Goal: Use online tool/utility: Utilize a website feature to perform a specific function

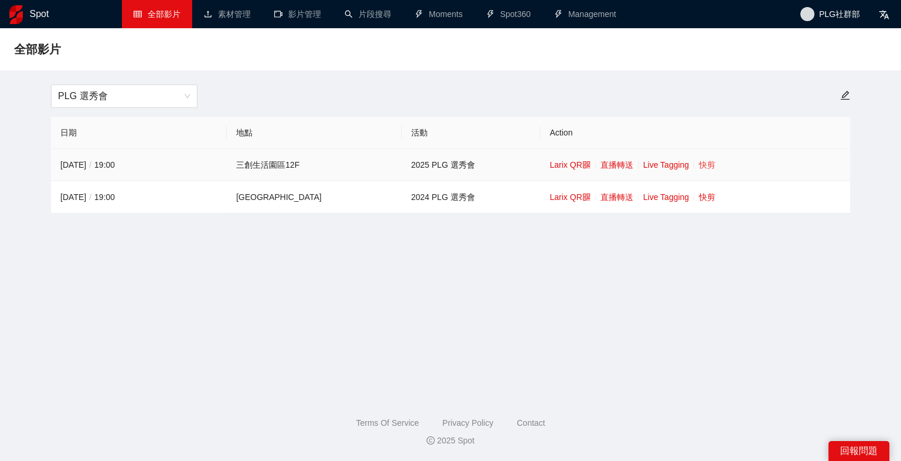
click at [699, 162] on link "快剪" at bounding box center [707, 164] width 16 height 9
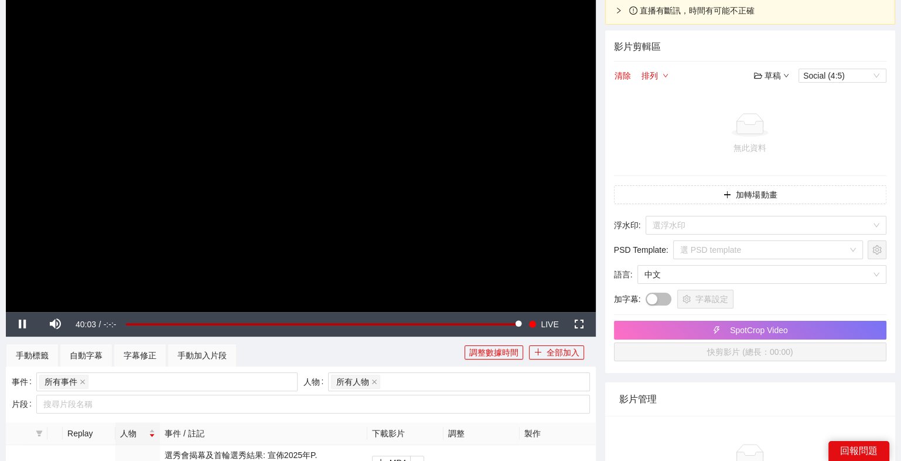
scroll to position [176, 0]
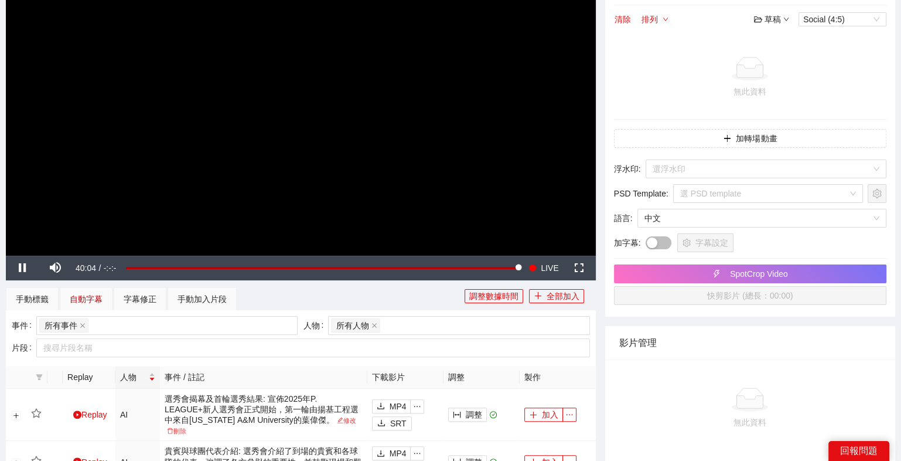
click at [83, 301] on div "自動字幕" at bounding box center [86, 298] width 33 height 13
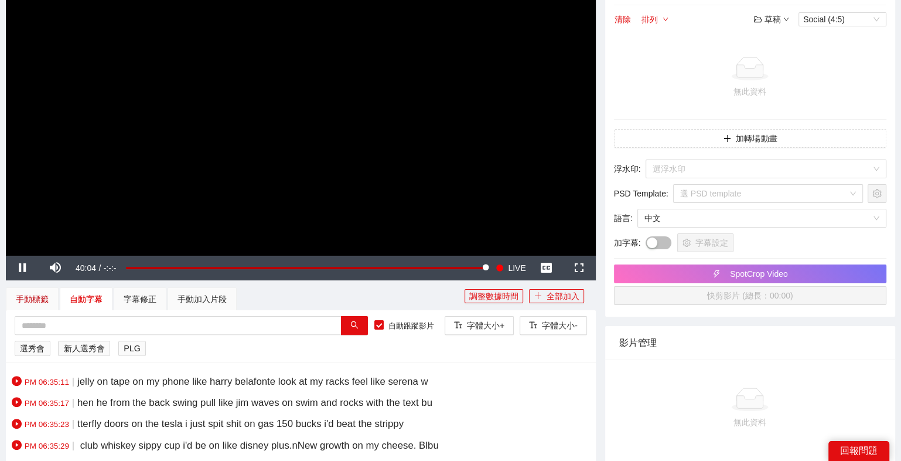
click at [37, 302] on div "手動標籤" at bounding box center [32, 298] width 33 height 13
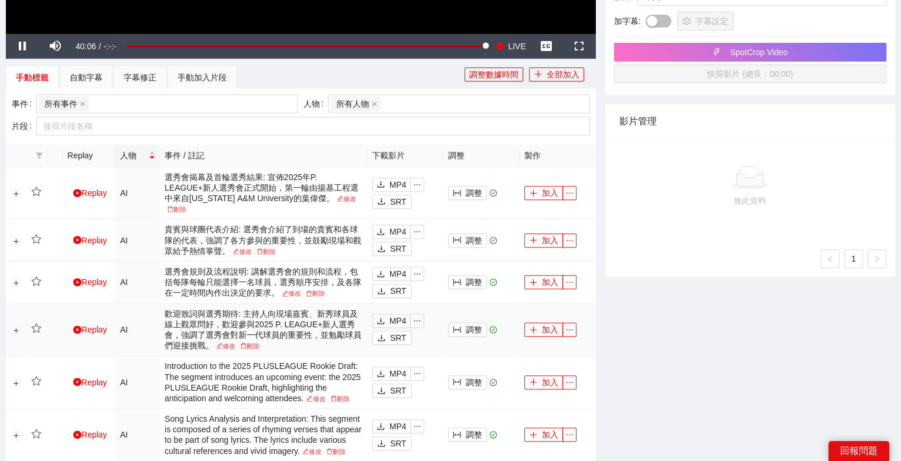
scroll to position [450, 0]
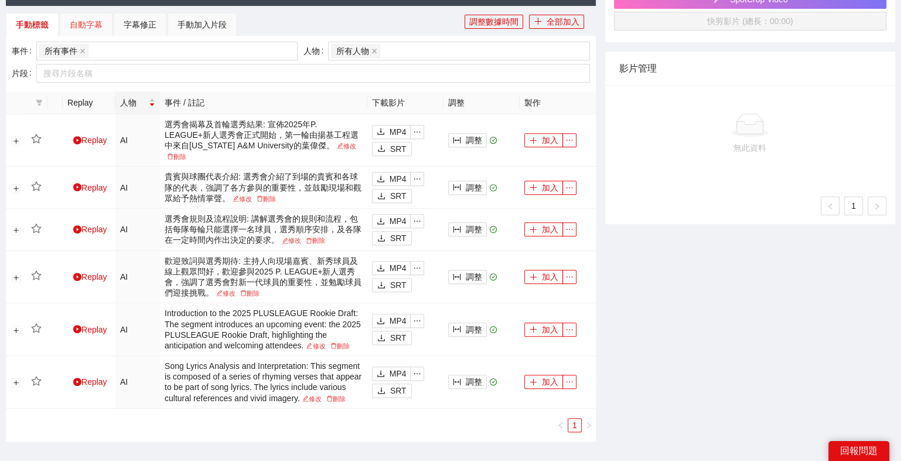
click at [91, 31] on div "自動字幕" at bounding box center [86, 24] width 53 height 23
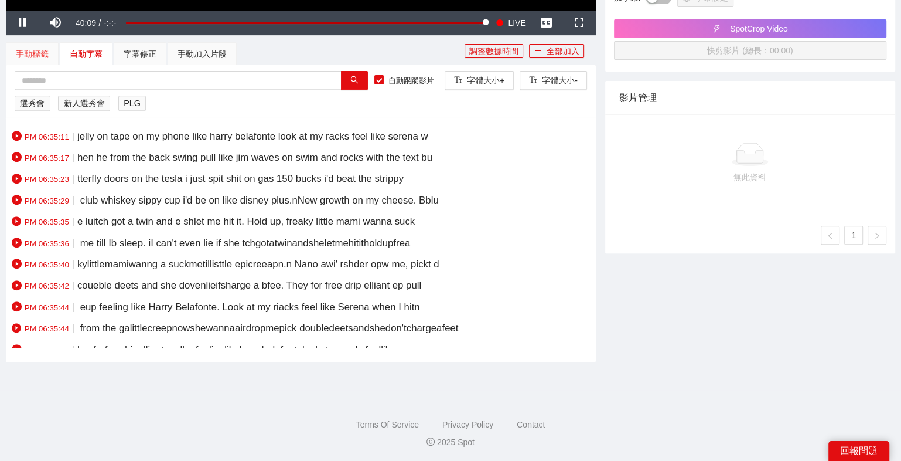
click at [30, 43] on div "手動標籤" at bounding box center [32, 53] width 53 height 23
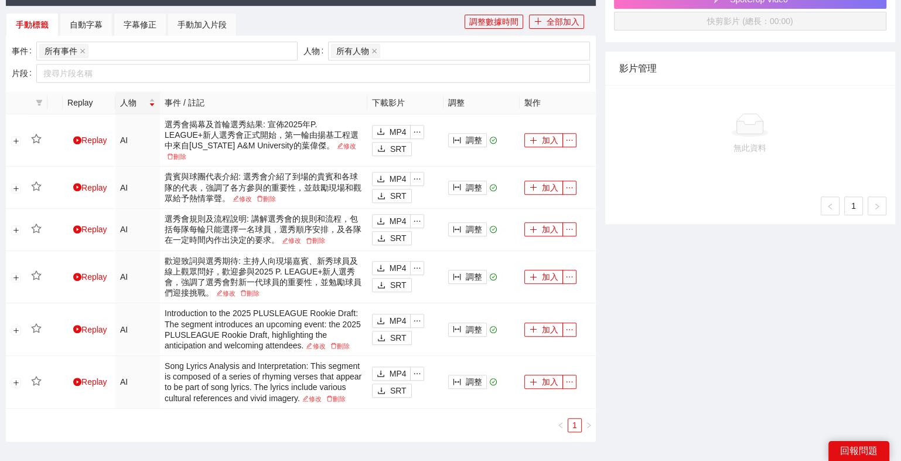
click at [27, 23] on div "手動標籤" at bounding box center [32, 24] width 33 height 13
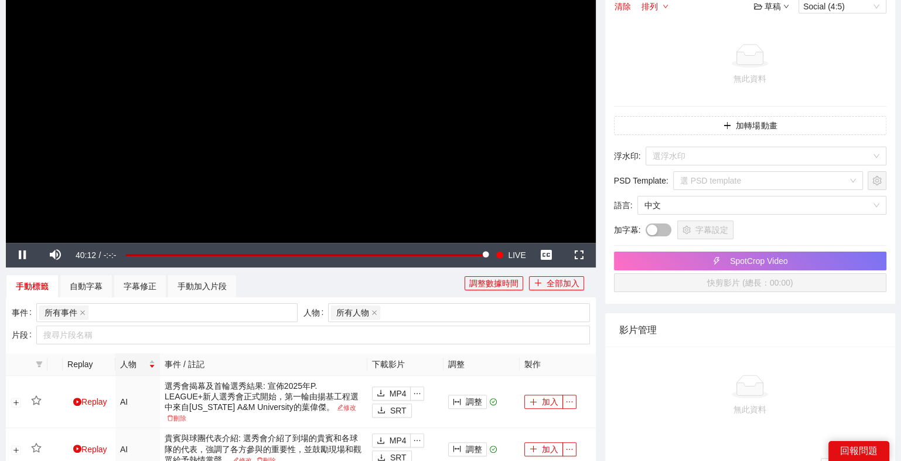
scroll to position [147, 0]
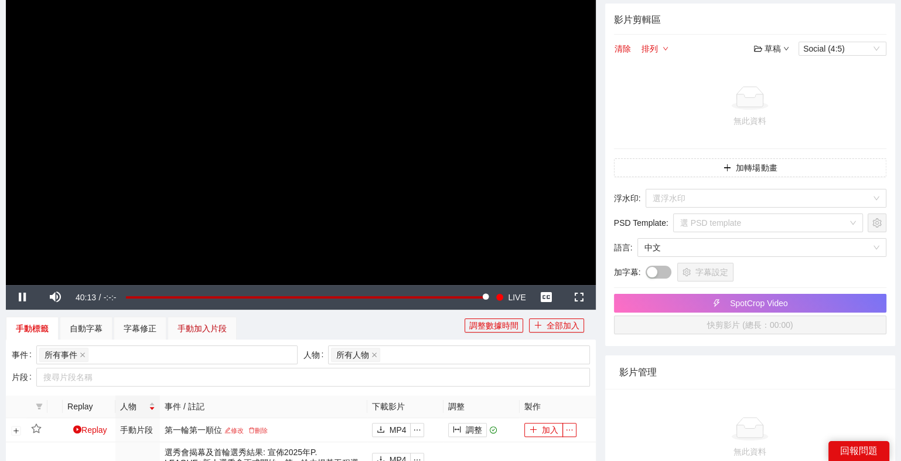
click at [198, 326] on div "手動加入片段" at bounding box center [202, 328] width 49 height 13
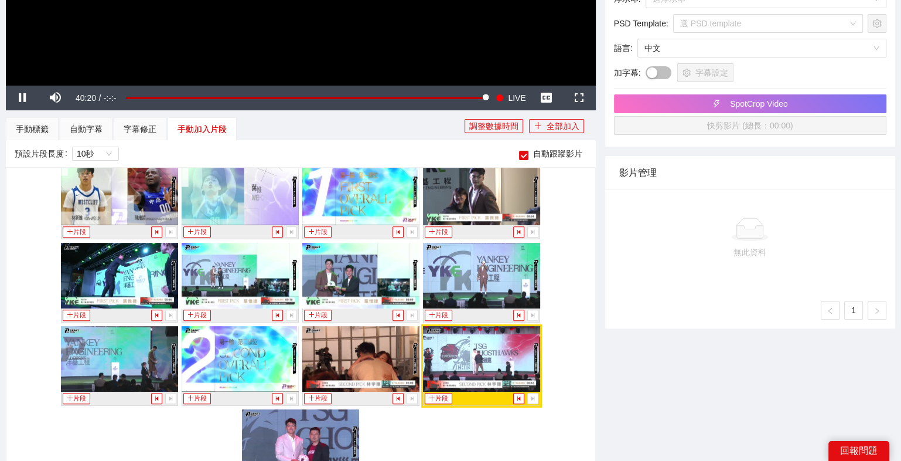
scroll to position [2629, 0]
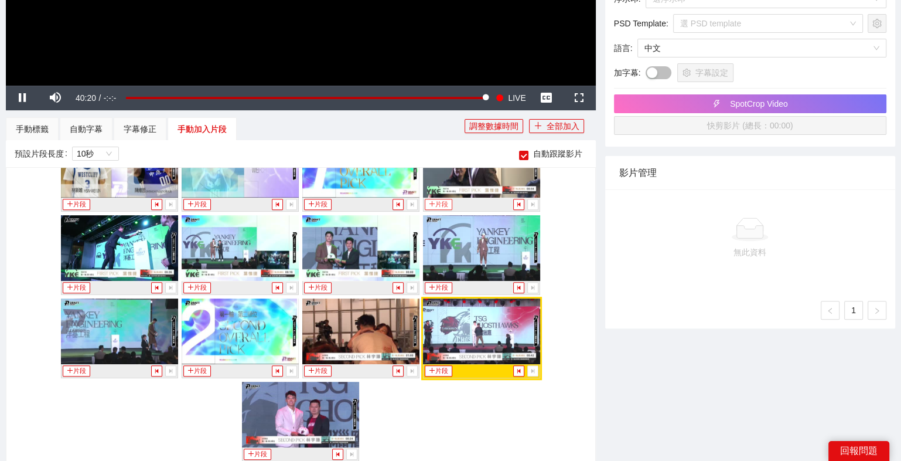
click at [439, 199] on button "片段" at bounding box center [438, 204] width 27 height 11
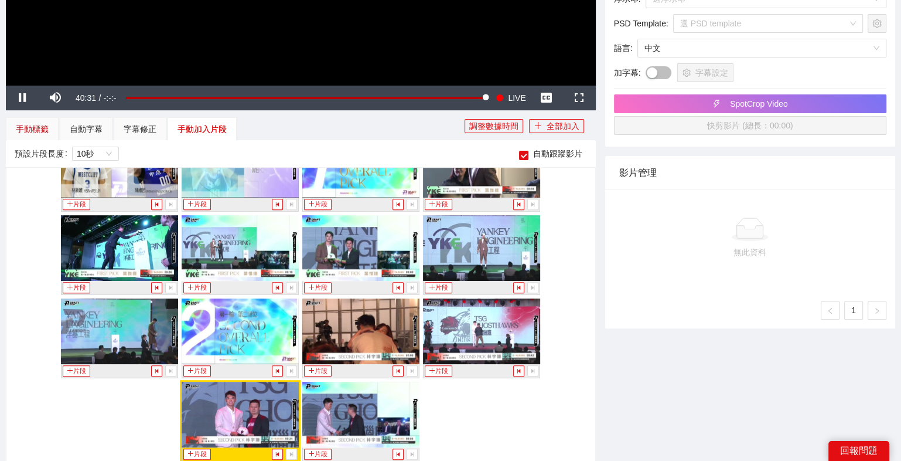
click at [31, 125] on div "手動標籤" at bounding box center [32, 128] width 33 height 13
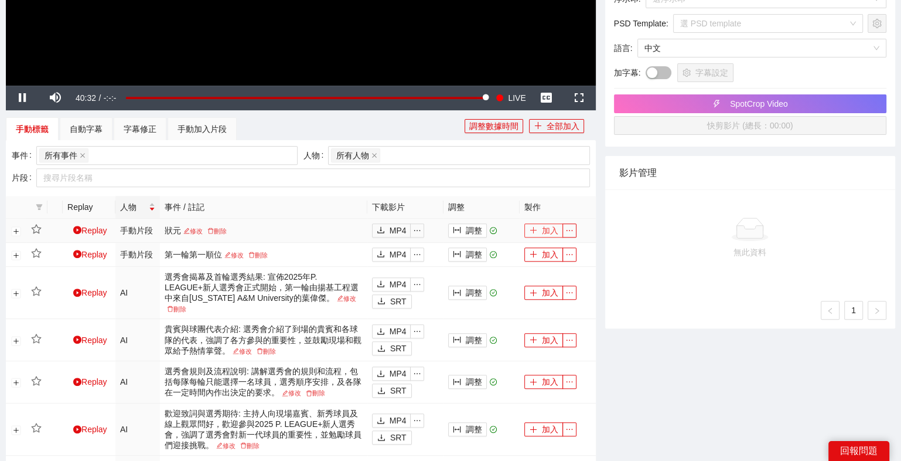
click at [547, 231] on button "加入" at bounding box center [544, 230] width 39 height 14
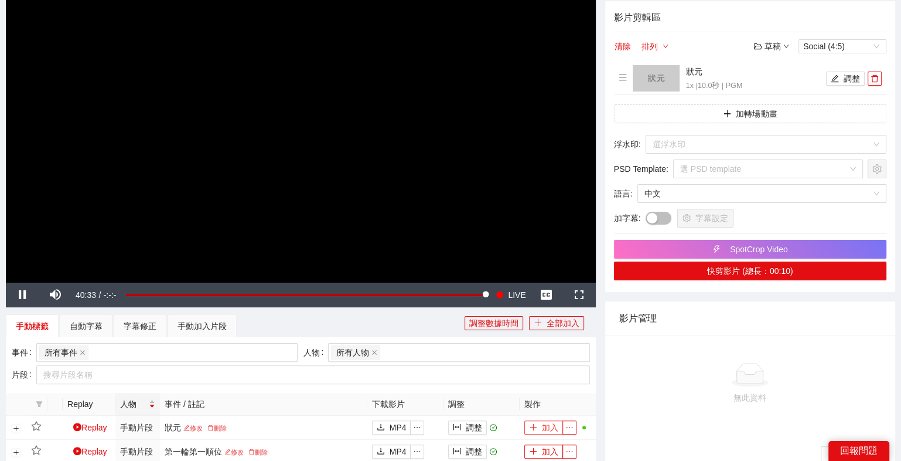
scroll to position [0, 0]
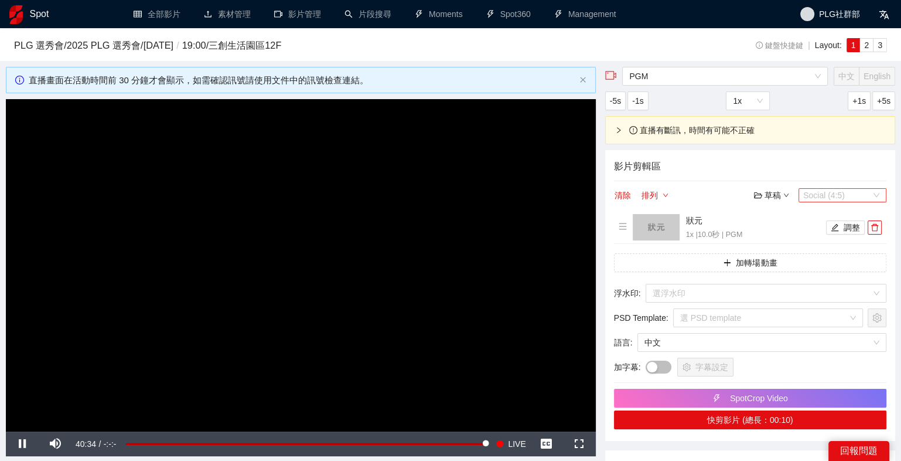
click at [838, 195] on span "Social (4:5)" at bounding box center [843, 195] width 79 height 13
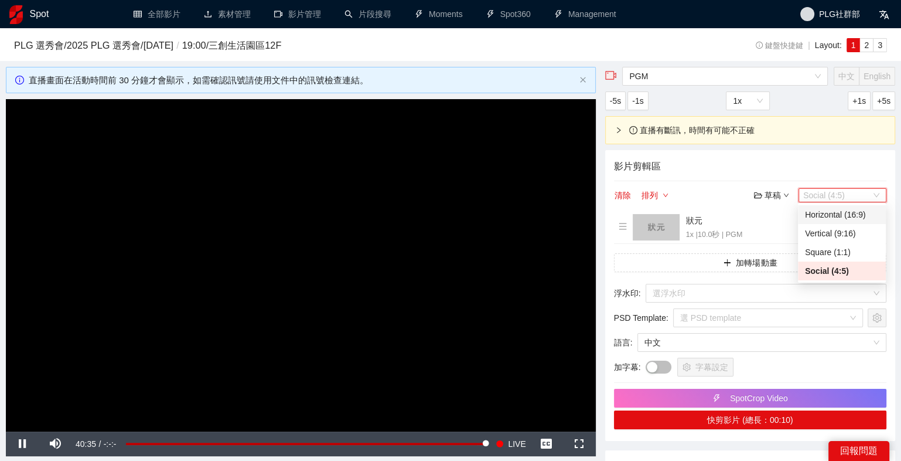
click at [842, 218] on div "Horizontal (16:9)" at bounding box center [842, 214] width 74 height 13
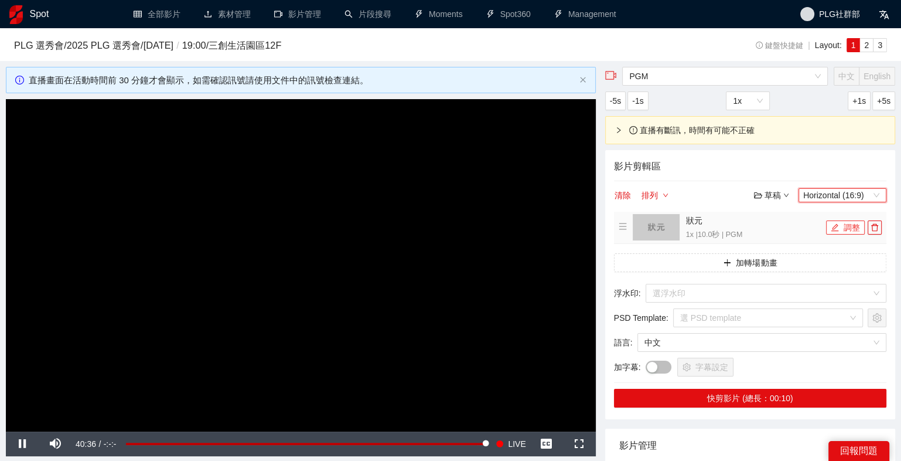
click at [854, 224] on button "調整" at bounding box center [845, 227] width 39 height 14
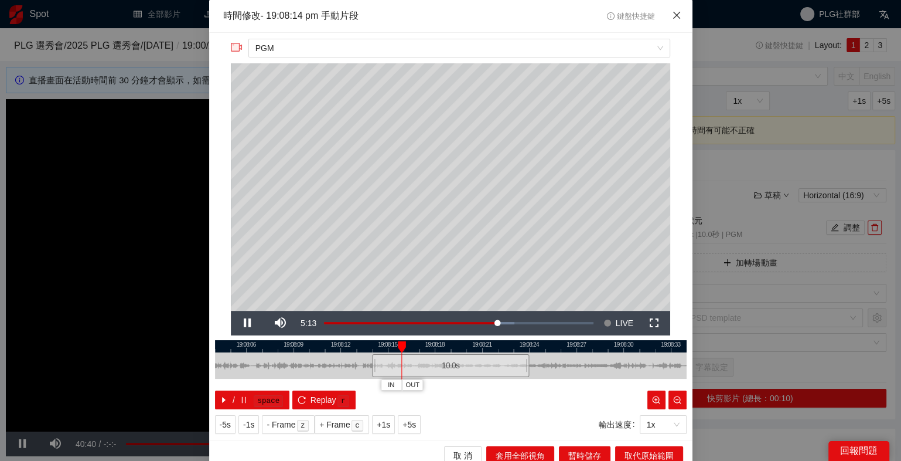
click at [676, 16] on icon "close" at bounding box center [676, 15] width 7 height 7
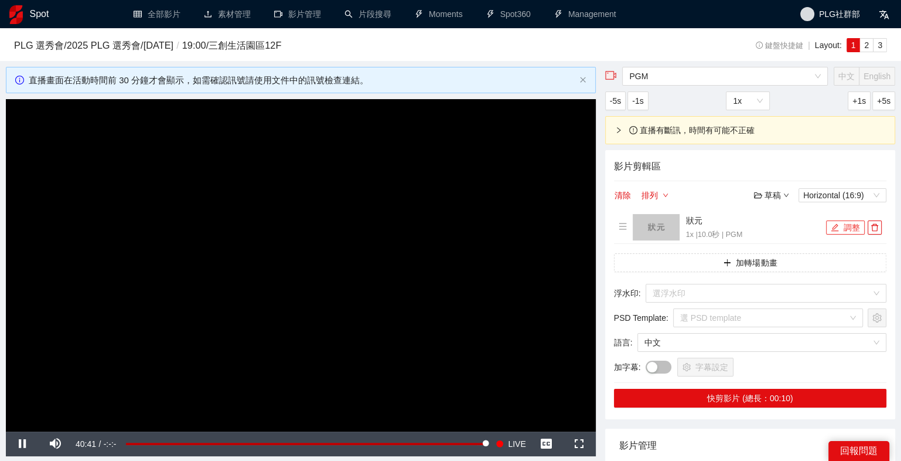
scroll to position [28, 0]
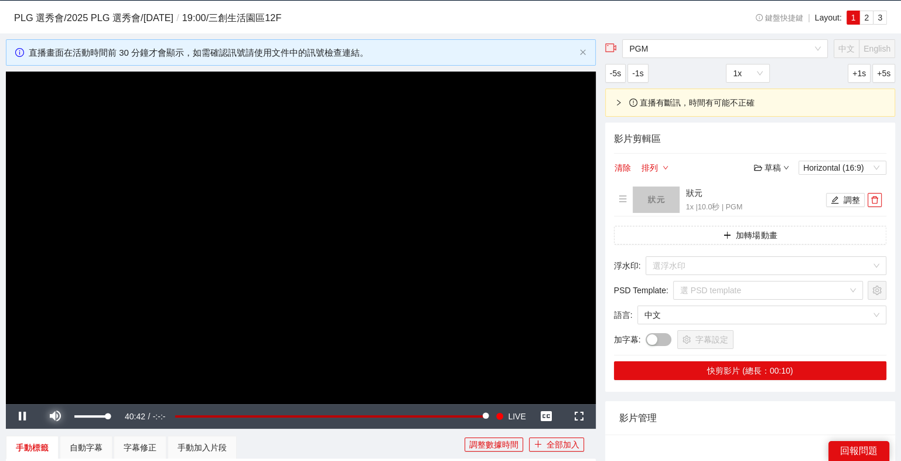
click at [60, 416] on span "Video Player" at bounding box center [55, 416] width 33 height 0
click at [848, 199] on button "調整" at bounding box center [845, 200] width 39 height 14
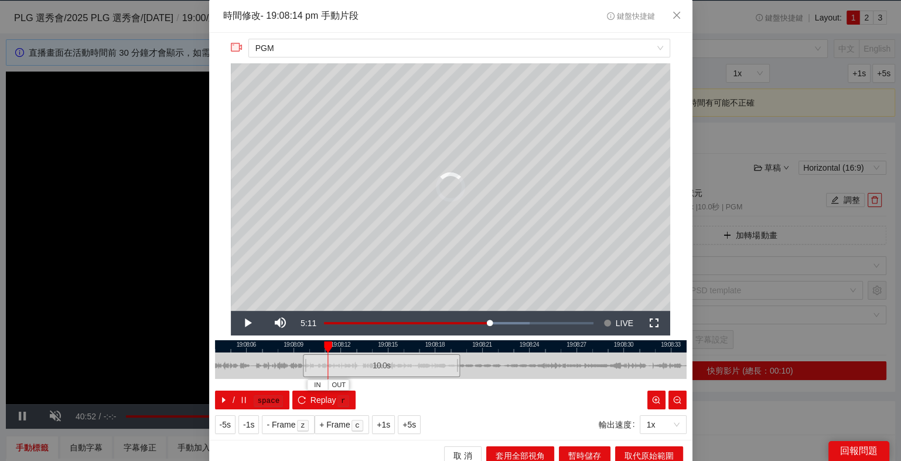
drag, startPoint x: 475, startPoint y: 370, endPoint x: 399, endPoint y: 370, distance: 76.2
click at [399, 370] on div "10.0 s" at bounding box center [381, 365] width 157 height 23
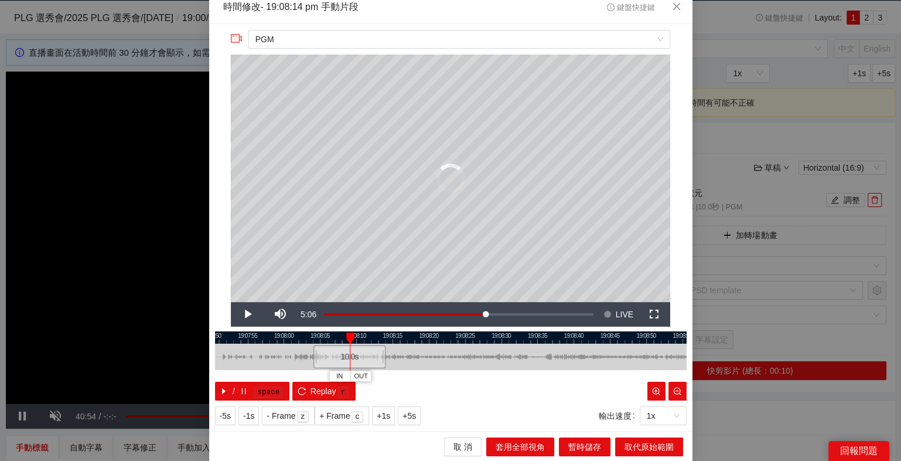
drag, startPoint x: 384, startPoint y: 356, endPoint x: 348, endPoint y: 356, distance: 36.9
click at [348, 356] on div "10.0 s" at bounding box center [350, 356] width 73 height 23
drag, startPoint x: 314, startPoint y: 358, endPoint x: 283, endPoint y: 357, distance: 31.7
click at [301, 357] on div at bounding box center [304, 356] width 7 height 26
click at [247, 394] on icon "pause" at bounding box center [244, 391] width 8 height 8
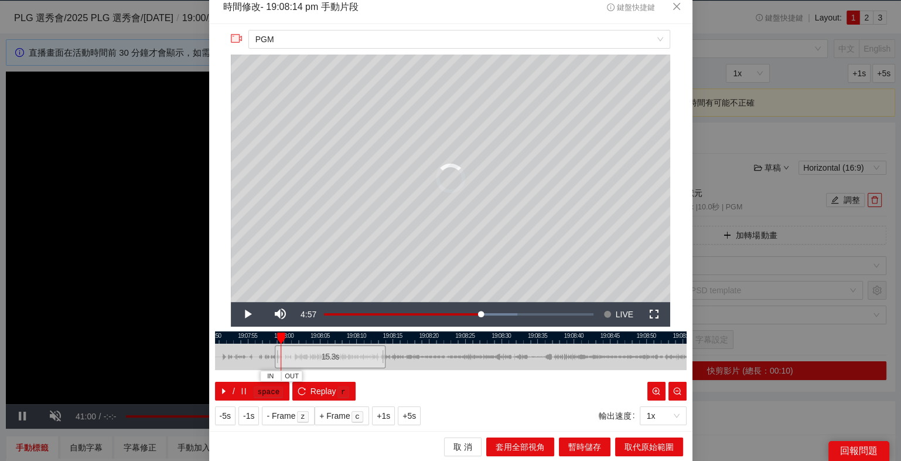
drag, startPoint x: 286, startPoint y: 356, endPoint x: 266, endPoint y: 356, distance: 20.5
click at [273, 356] on div at bounding box center [276, 356] width 7 height 26
click at [240, 392] on icon "pause" at bounding box center [244, 391] width 8 height 8
drag, startPoint x: 264, startPoint y: 353, endPoint x: 250, endPoint y: 353, distance: 14.1
click at [250, 353] on div at bounding box center [249, 356] width 7 height 26
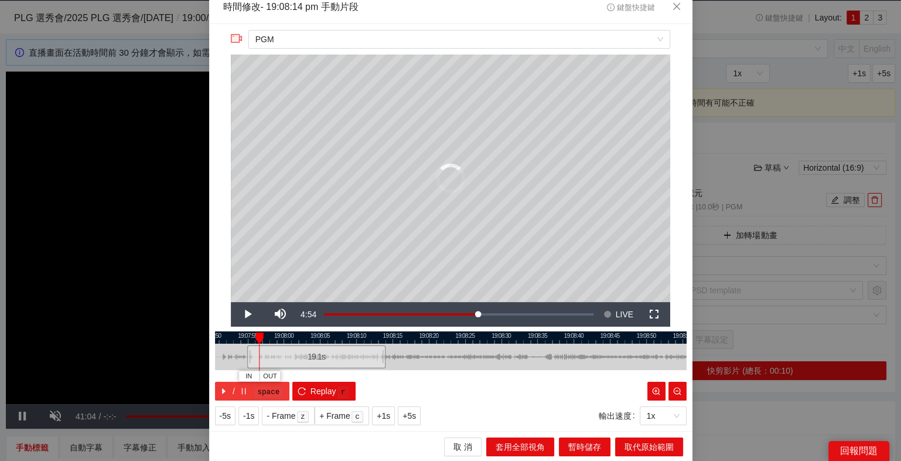
click at [235, 390] on button "/ space" at bounding box center [252, 391] width 75 height 19
drag, startPoint x: 270, startPoint y: 353, endPoint x: 264, endPoint y: 353, distance: 6.4
click at [264, 353] on div "19.1 s" at bounding box center [310, 356] width 139 height 23
click at [229, 390] on button "/ space" at bounding box center [252, 391] width 75 height 19
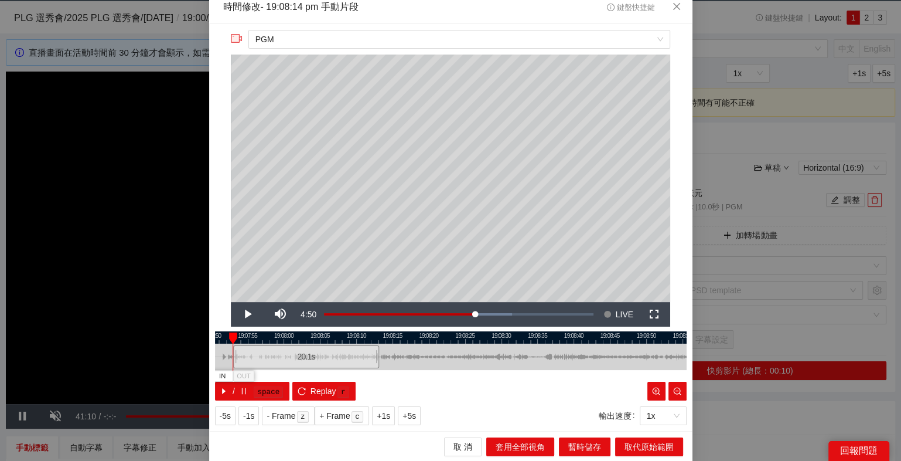
drag, startPoint x: 244, startPoint y: 356, endPoint x: 236, endPoint y: 356, distance: 8.2
click at [236, 356] on div at bounding box center [235, 356] width 7 height 26
click at [230, 389] on button "/ space" at bounding box center [252, 391] width 75 height 19
drag, startPoint x: 237, startPoint y: 359, endPoint x: 232, endPoint y: 359, distance: 5.9
click at [232, 359] on div "20.9 s" at bounding box center [451, 356] width 472 height 26
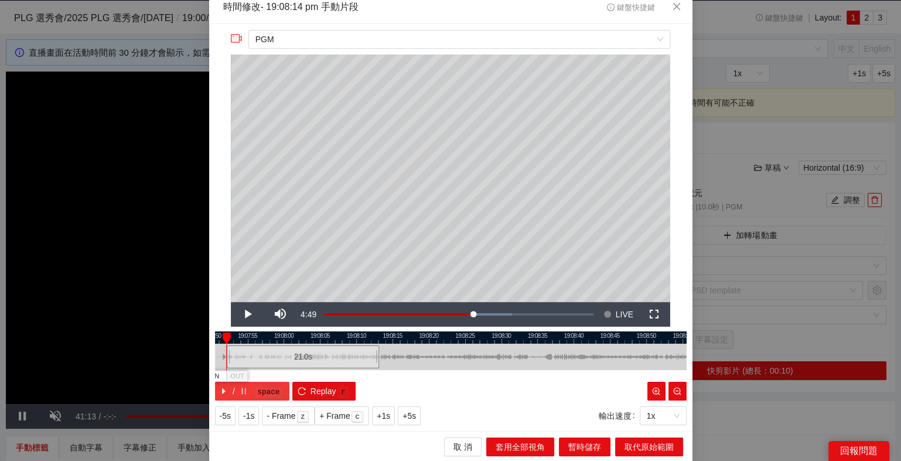
click at [231, 382] on button "/ space" at bounding box center [252, 391] width 75 height 19
drag, startPoint x: 231, startPoint y: 359, endPoint x: 224, endPoint y: 360, distance: 6.6
click at [224, 360] on div at bounding box center [222, 356] width 7 height 26
click at [231, 384] on button "/ space" at bounding box center [252, 391] width 75 height 19
click at [226, 355] on div at bounding box center [225, 356] width 7 height 26
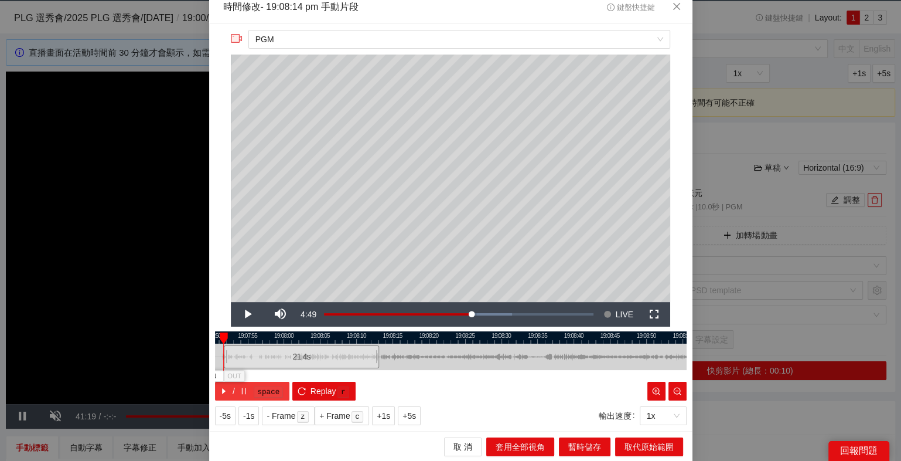
click at [223, 392] on icon "caret-right" at bounding box center [224, 391] width 4 height 6
click at [226, 358] on div at bounding box center [223, 356] width 7 height 26
click at [225, 392] on icon "caret-right" at bounding box center [224, 391] width 8 height 8
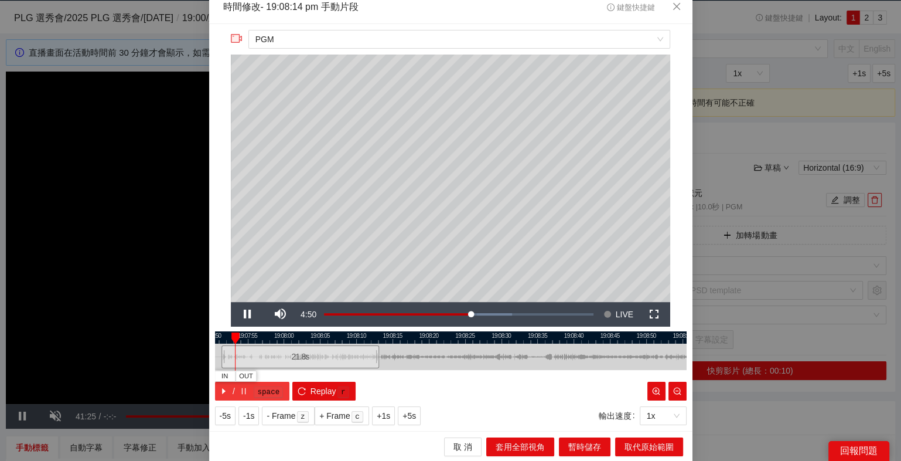
click at [225, 392] on icon "caret-right" at bounding box center [224, 391] width 8 height 8
click at [230, 391] on button "/ space" at bounding box center [252, 391] width 75 height 19
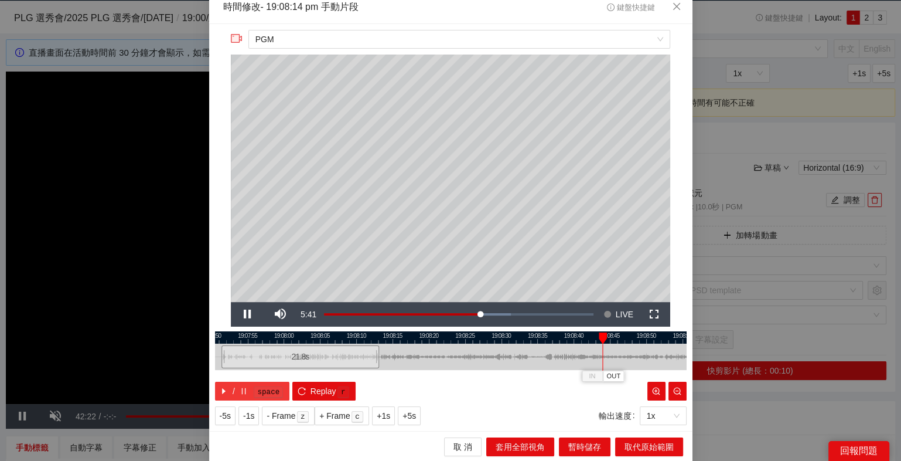
click at [230, 391] on button "/ space" at bounding box center [252, 391] width 75 height 19
click at [618, 370] on button "OUT" at bounding box center [614, 375] width 21 height 11
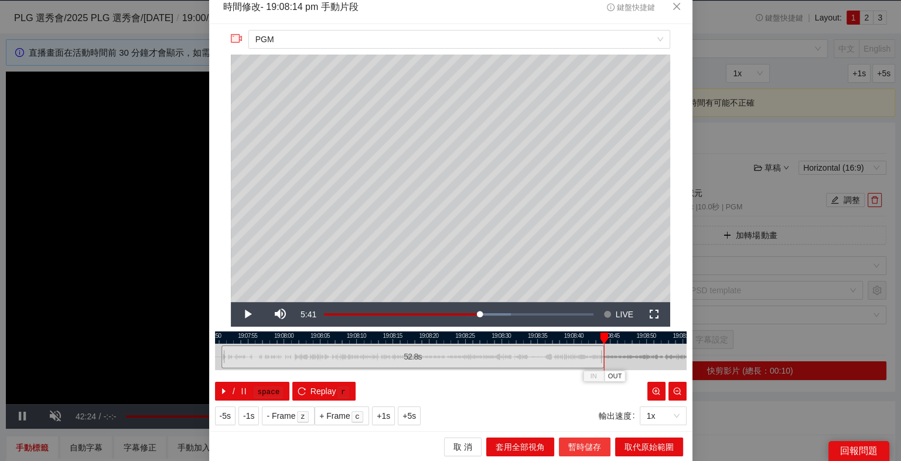
click at [577, 441] on span "暫時儲存" at bounding box center [585, 446] width 33 height 13
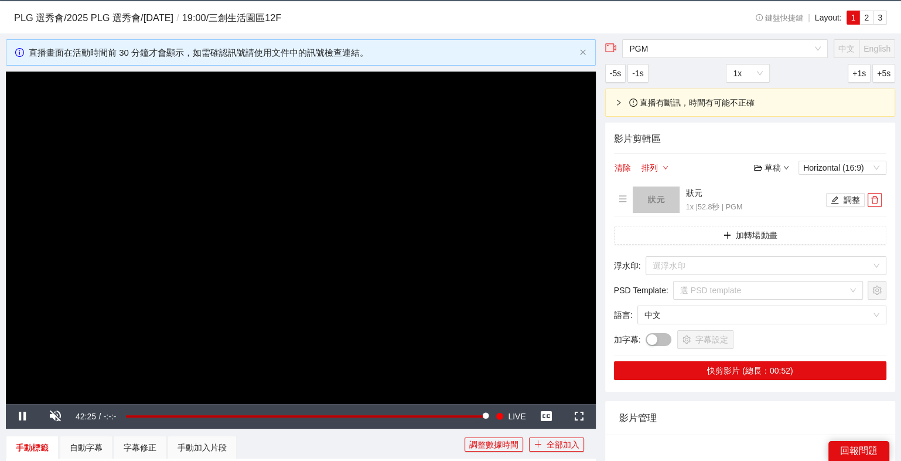
scroll to position [0, 0]
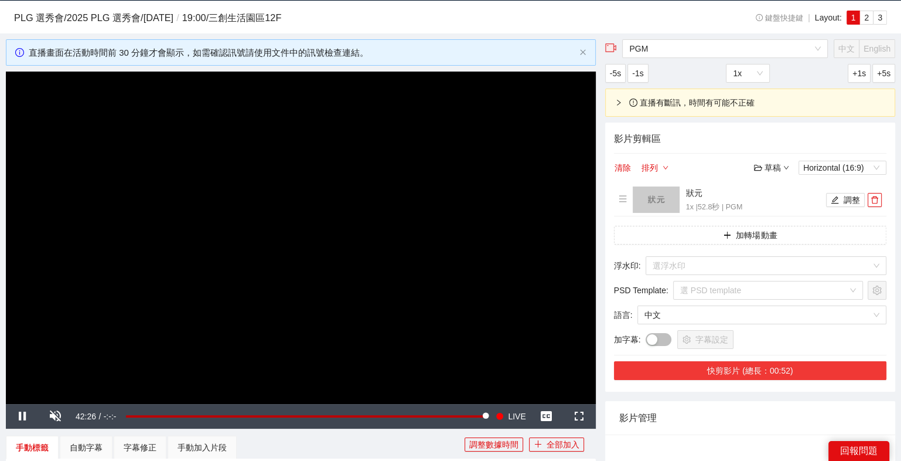
click at [763, 372] on button "快剪影片 (總長：00:52)" at bounding box center [750, 370] width 273 height 19
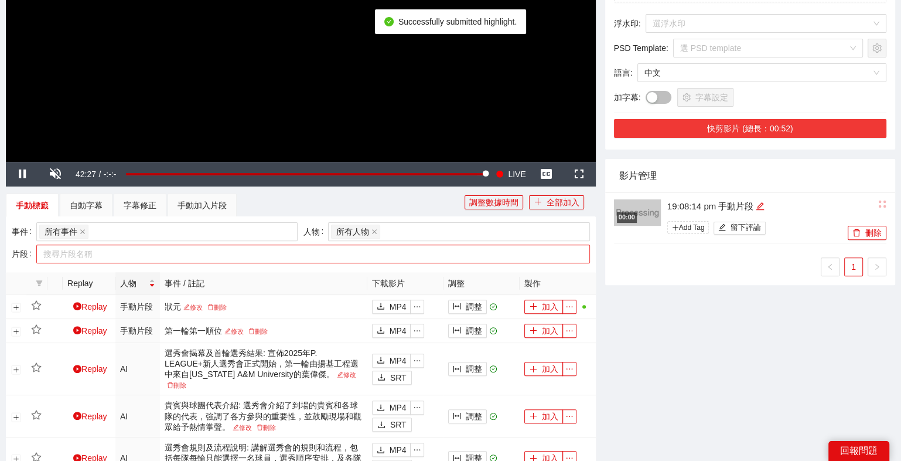
scroll to position [292, 0]
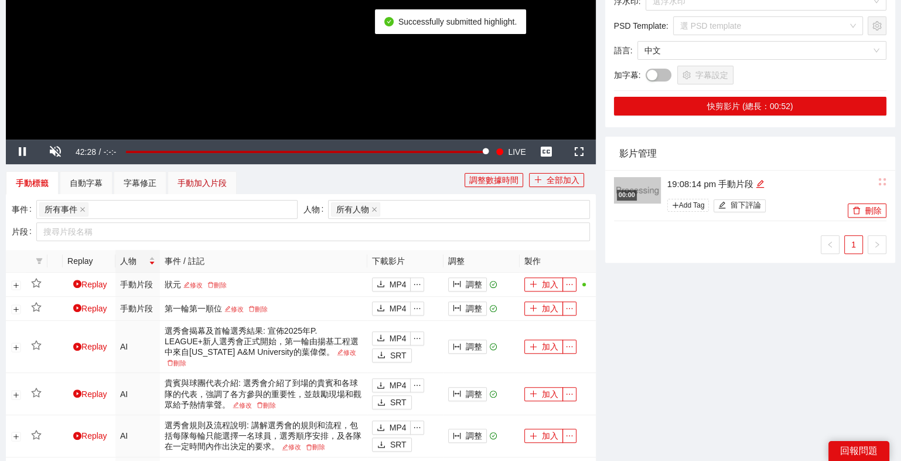
click at [187, 179] on div "手動加入片段" at bounding box center [202, 182] width 49 height 13
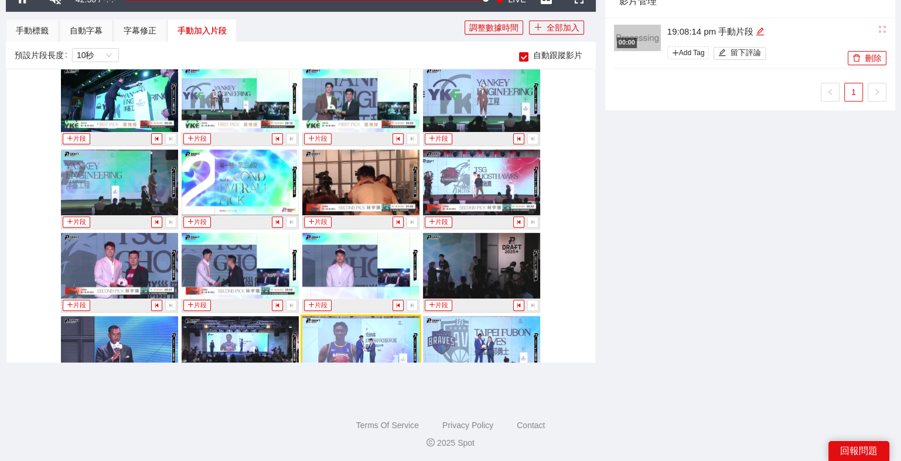
scroll to position [2712, 0]
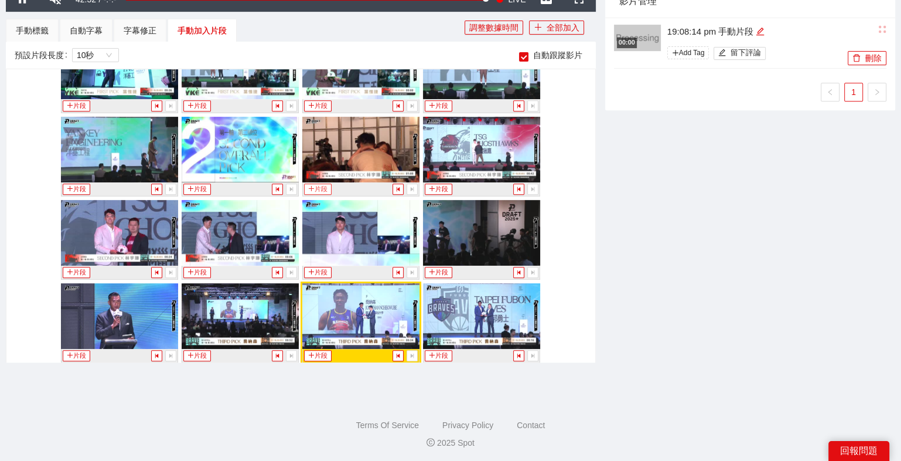
click at [319, 183] on button "片段" at bounding box center [317, 188] width 27 height 11
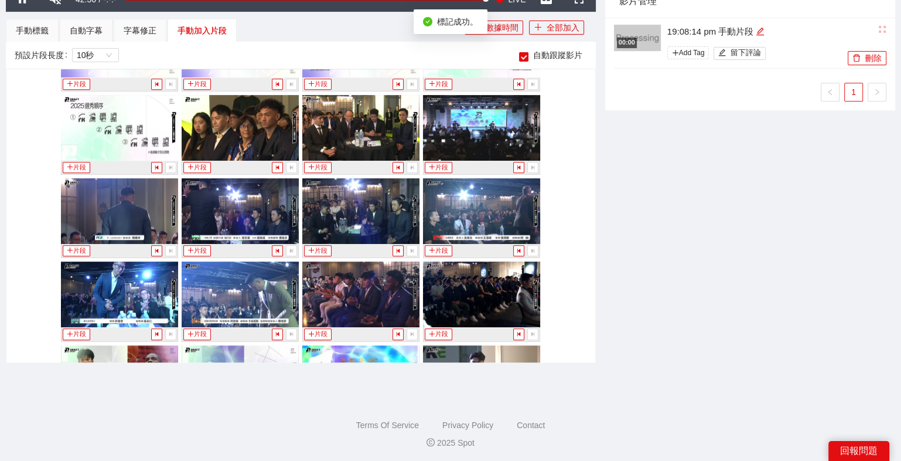
scroll to position [2795, 0]
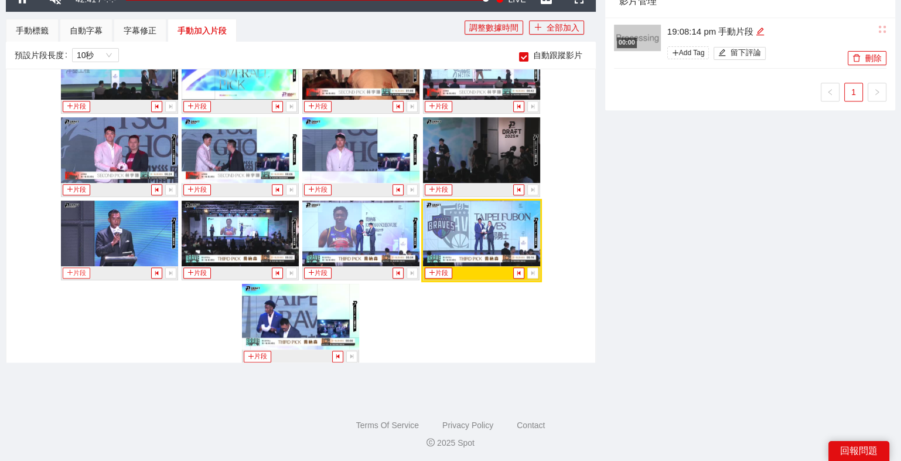
click at [80, 267] on button "片段" at bounding box center [76, 272] width 27 height 11
click at [29, 33] on div "手動標籤" at bounding box center [32, 30] width 33 height 13
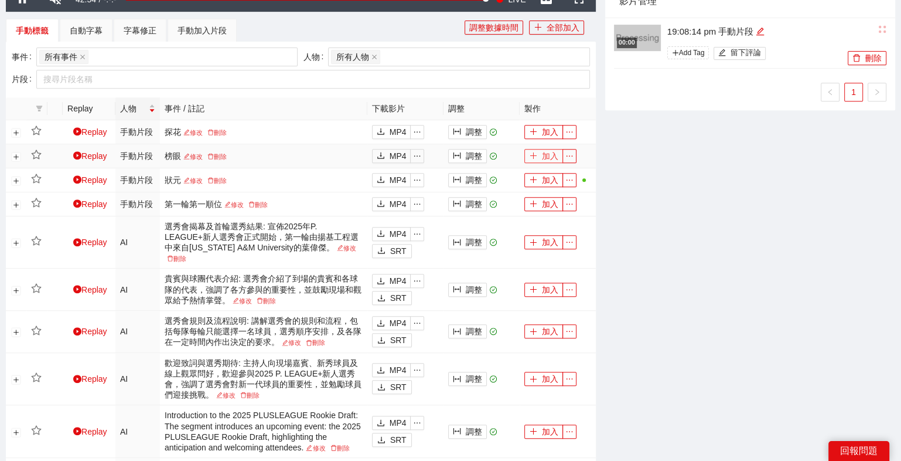
click at [535, 155] on icon "plus" at bounding box center [533, 155] width 8 height 8
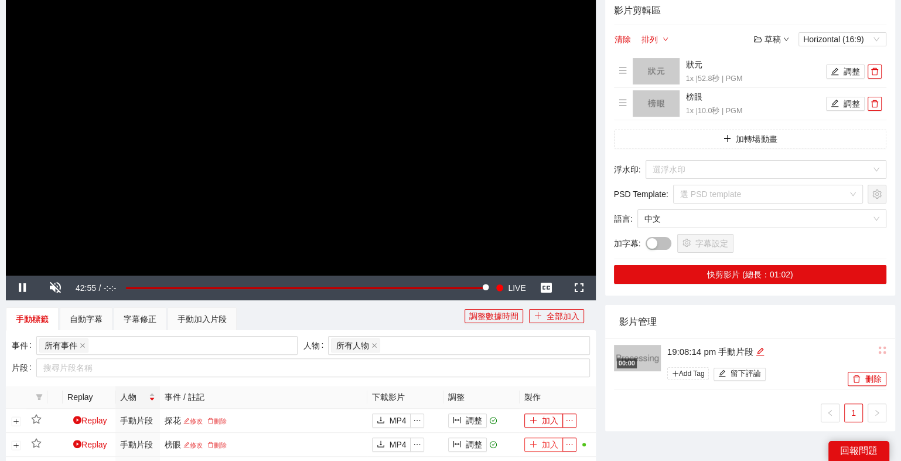
scroll to position [0, 0]
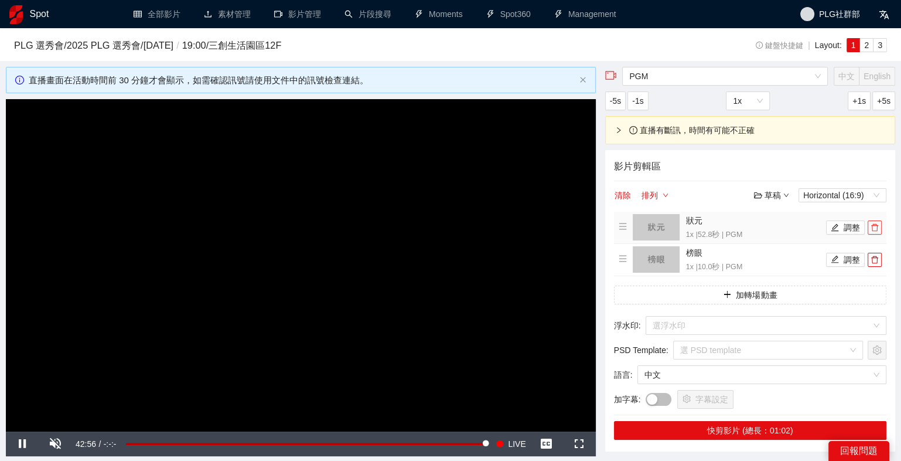
click at [878, 223] on icon "delete" at bounding box center [875, 227] width 8 height 8
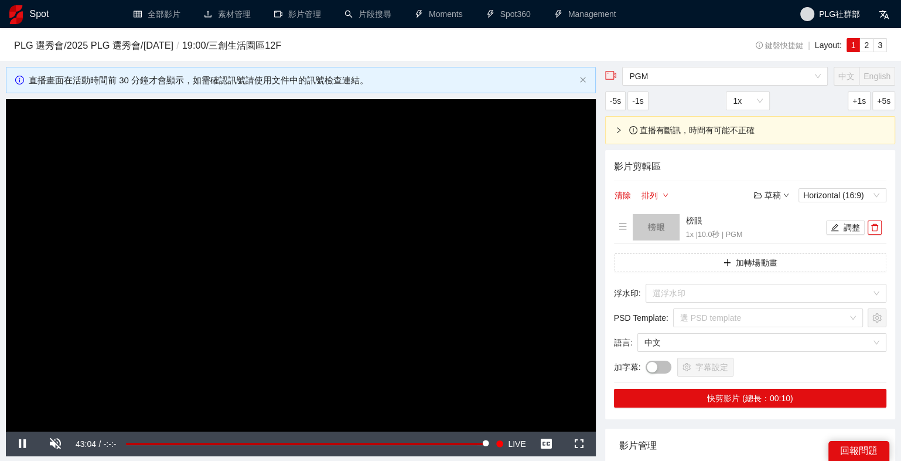
scroll to position [28, 0]
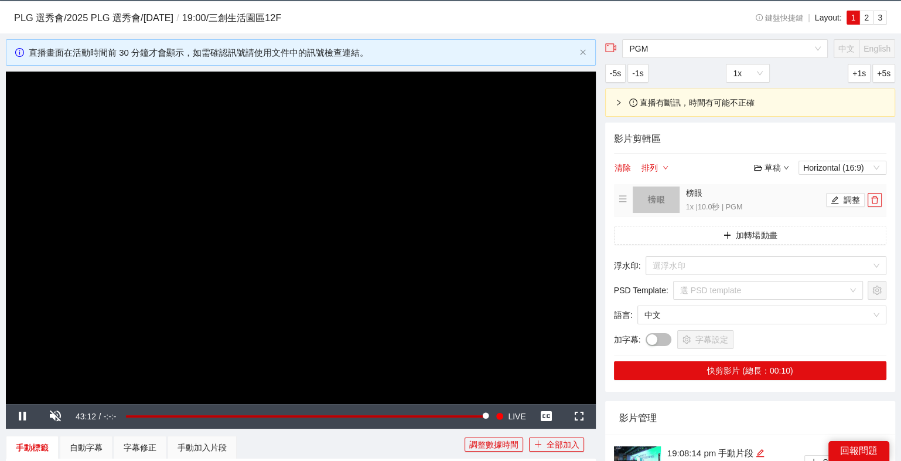
click at [842, 206] on li "榜眼 1x | 10.0 秒 | PGM 調整" at bounding box center [750, 199] width 263 height 27
click at [840, 198] on button "調整" at bounding box center [845, 200] width 39 height 14
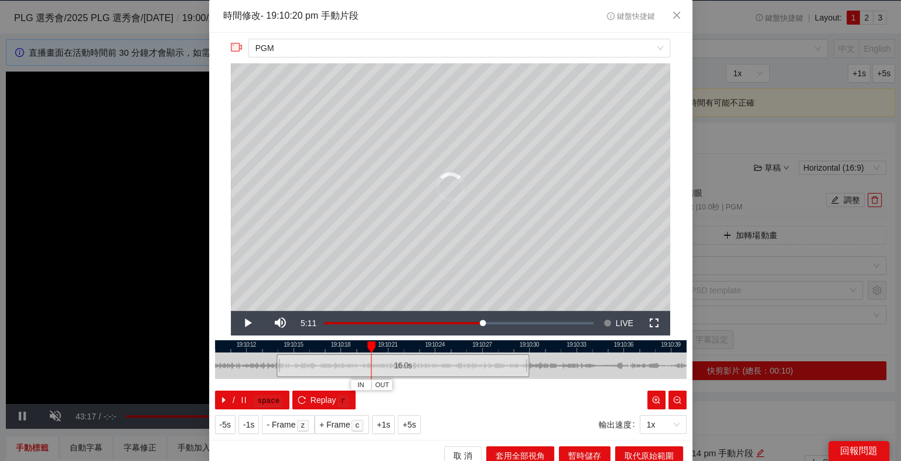
drag, startPoint x: 374, startPoint y: 363, endPoint x: 278, endPoint y: 365, distance: 95.6
click at [278, 365] on div at bounding box center [278, 365] width 7 height 26
drag, startPoint x: 435, startPoint y: 363, endPoint x: 396, endPoint y: 363, distance: 39.3
click at [396, 363] on div "16.0 s" at bounding box center [389, 365] width 253 height 23
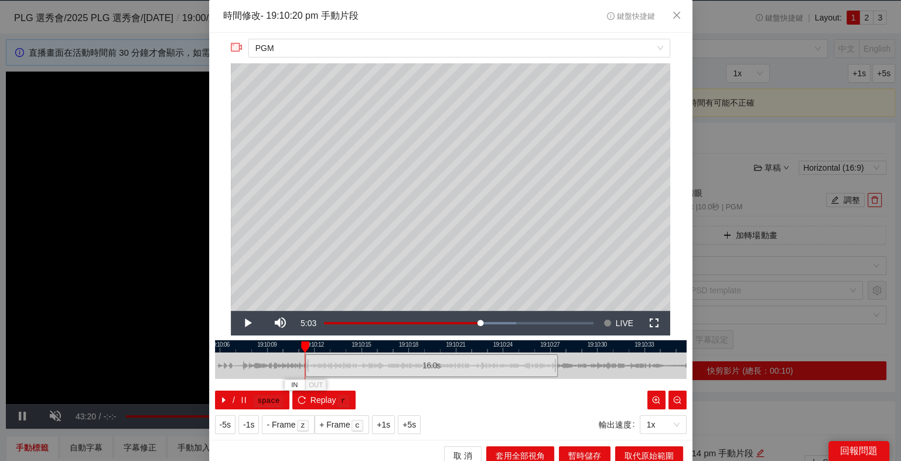
drag, startPoint x: 407, startPoint y: 347, endPoint x: 475, endPoint y: 347, distance: 68.0
click at [475, 347] on div at bounding box center [519, 346] width 472 height 12
drag, startPoint x: 461, startPoint y: 361, endPoint x: 441, endPoint y: 361, distance: 19.9
click at [441, 361] on div "16.0 s" at bounding box center [428, 365] width 253 height 23
drag, startPoint x: 283, startPoint y: 363, endPoint x: 236, endPoint y: 365, distance: 46.9
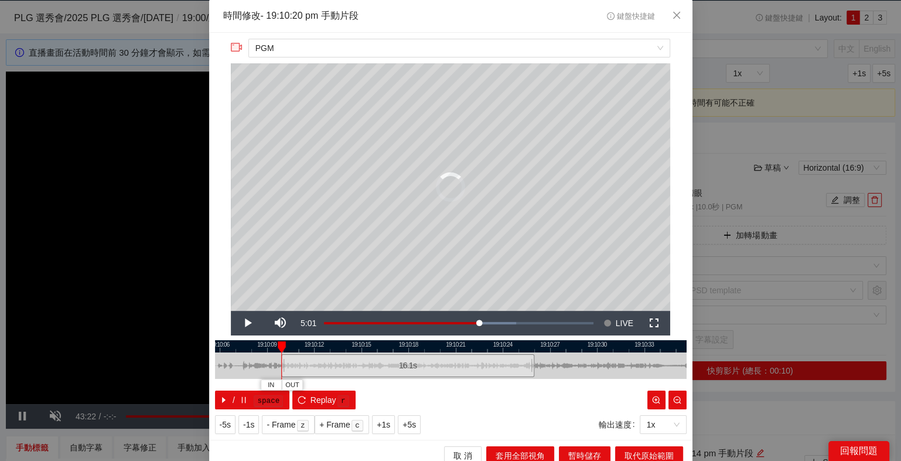
click at [280, 365] on div at bounding box center [283, 365] width 7 height 26
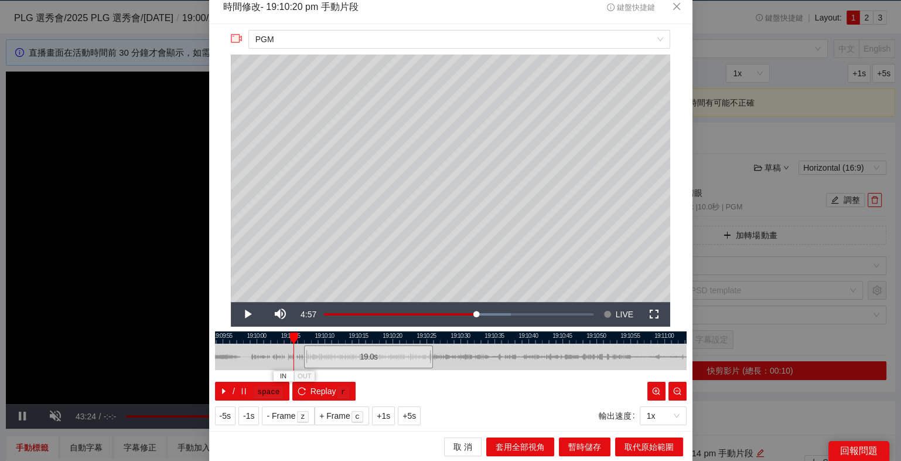
drag, startPoint x: 304, startPoint y: 356, endPoint x: 294, endPoint y: 356, distance: 10.0
click at [294, 356] on div "19:09:50 19:09:55 19:10:00 19:10:05 19:10:10 19:10:15 19:10:20 19:10:25 19:10:3…" at bounding box center [451, 365] width 472 height 69
click at [242, 387] on icon "pause" at bounding box center [244, 390] width 4 height 6
drag, startPoint x: 308, startPoint y: 358, endPoint x: 271, endPoint y: 358, distance: 36.9
click at [271, 358] on div at bounding box center [273, 356] width 7 height 26
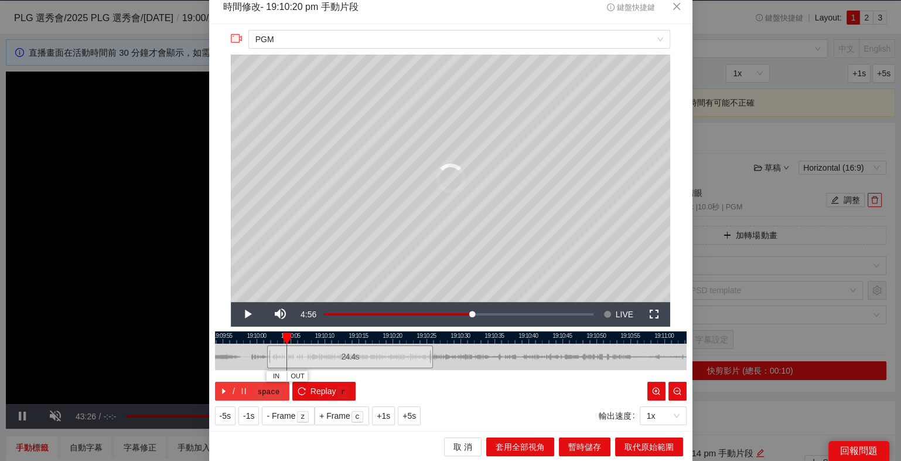
click at [235, 390] on button "/ space" at bounding box center [252, 391] width 75 height 19
drag, startPoint x: 268, startPoint y: 349, endPoint x: 238, endPoint y: 349, distance: 29.9
click at [238, 349] on div at bounding box center [238, 356] width 7 height 26
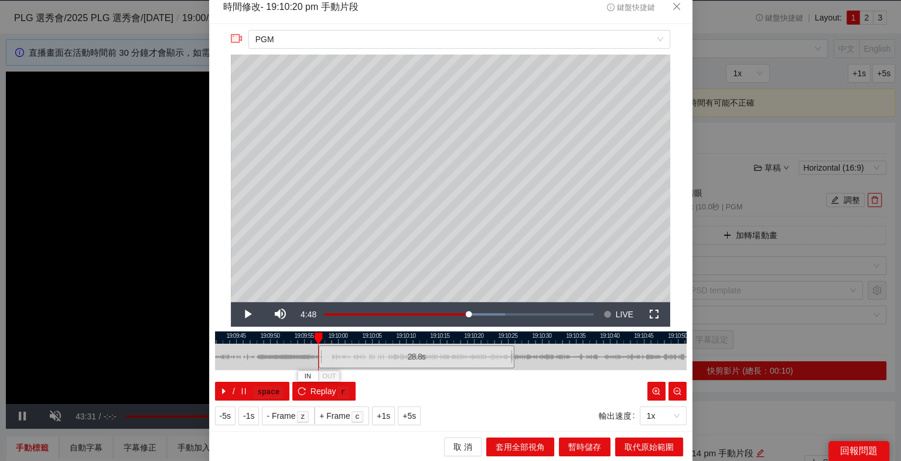
drag, startPoint x: 321, startPoint y: 332, endPoint x: 402, endPoint y: 333, distance: 81.5
click at [402, 333] on div at bounding box center [533, 337] width 472 height 12
click at [259, 387] on kbd "space" at bounding box center [268, 392] width 29 height 12
click at [251, 387] on button "/ space" at bounding box center [252, 391] width 75 height 19
click at [322, 371] on span "IN" at bounding box center [322, 376] width 6 height 11
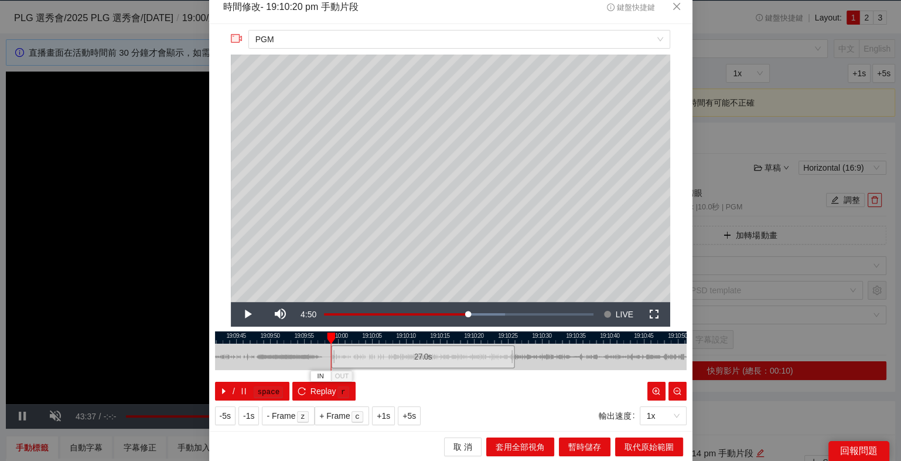
click at [333, 356] on div at bounding box center [332, 356] width 7 height 26
click at [241, 385] on button "/ space" at bounding box center [252, 391] width 75 height 19
click at [335, 352] on div at bounding box center [335, 356] width 7 height 26
click at [247, 387] on icon "pause" at bounding box center [244, 391] width 8 height 8
click at [335, 355] on div at bounding box center [334, 356] width 7 height 26
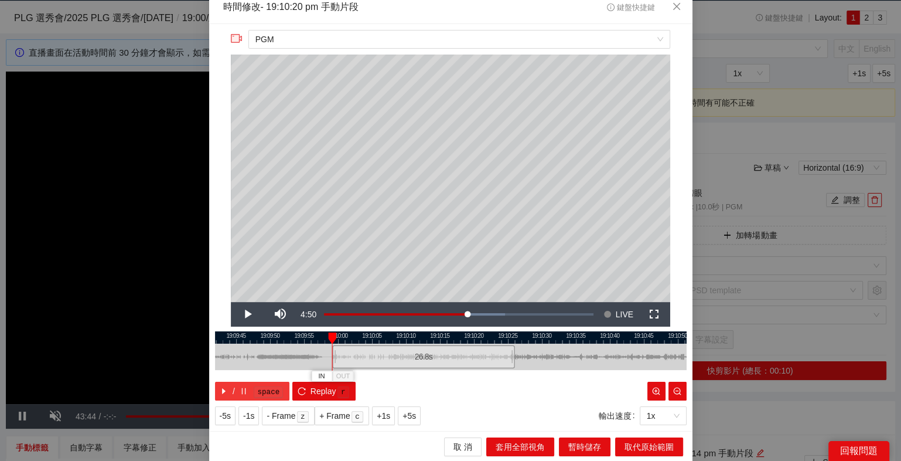
click at [237, 391] on button "/ space" at bounding box center [252, 391] width 75 height 19
click at [249, 392] on button "/ space" at bounding box center [252, 391] width 75 height 19
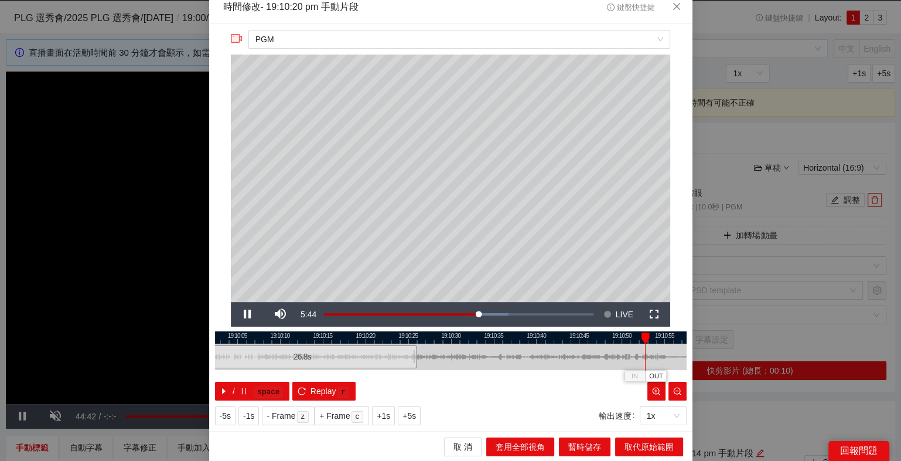
drag, startPoint x: 440, startPoint y: 331, endPoint x: 311, endPoint y: 335, distance: 128.4
click at [311, 335] on div at bounding box center [325, 337] width 472 height 12
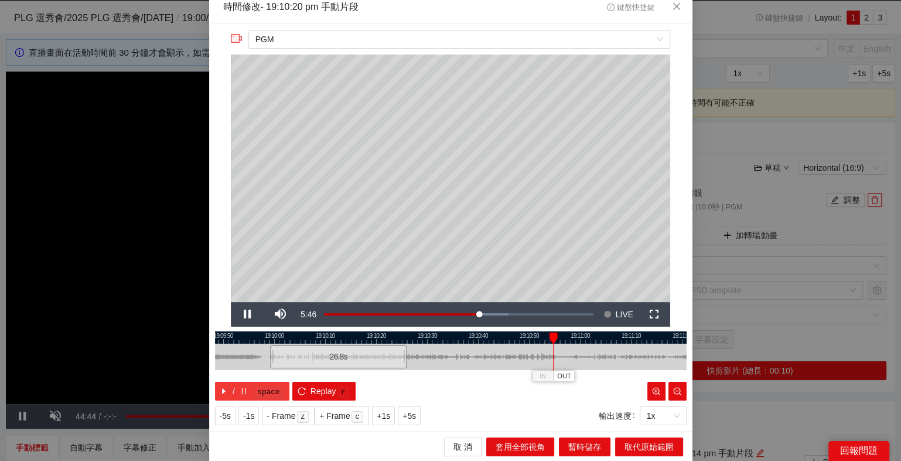
click at [256, 389] on kbd "space" at bounding box center [268, 392] width 29 height 12
click at [563, 376] on span "OUT" at bounding box center [565, 376] width 14 height 11
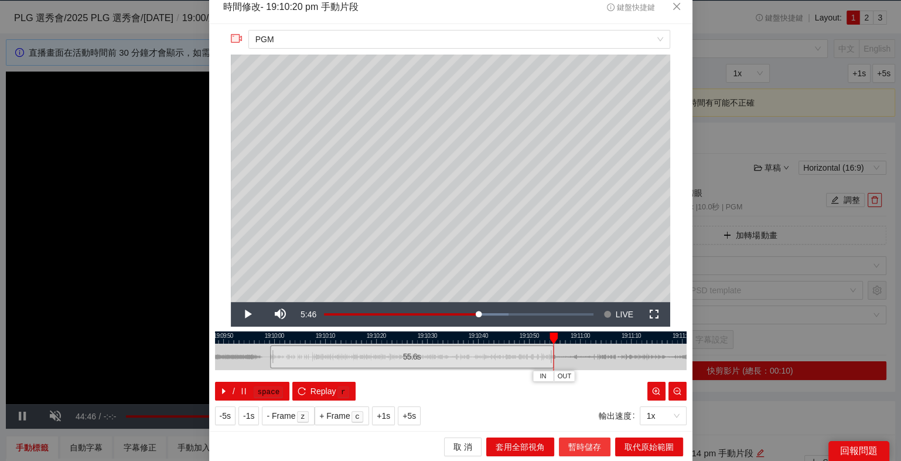
click at [578, 445] on span "暫時儲存" at bounding box center [585, 446] width 33 height 13
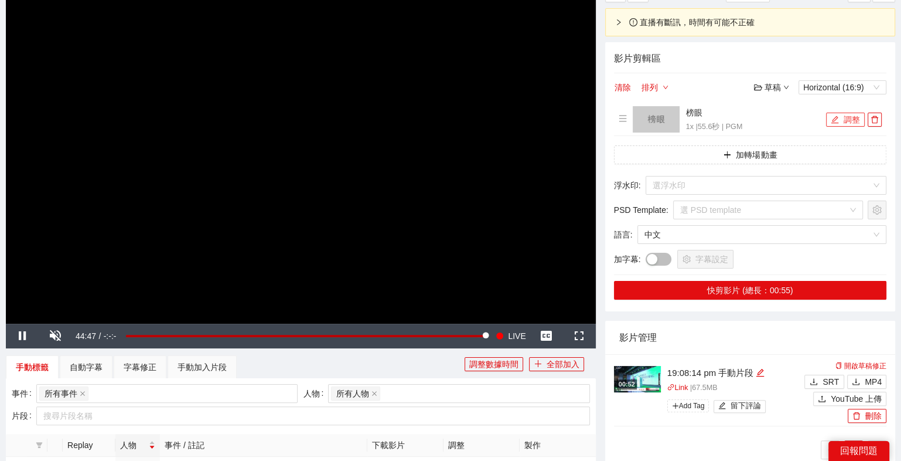
scroll to position [236, 0]
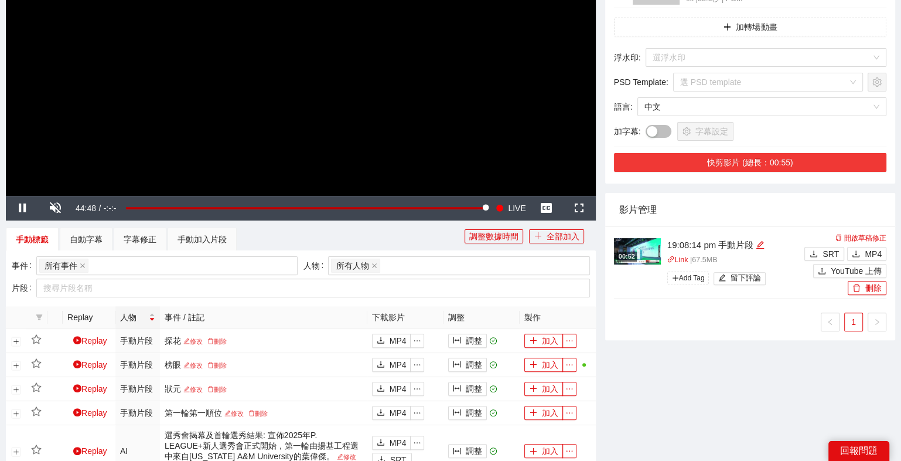
click at [757, 153] on button "快剪影片 (總長：00:55)" at bounding box center [750, 162] width 273 height 19
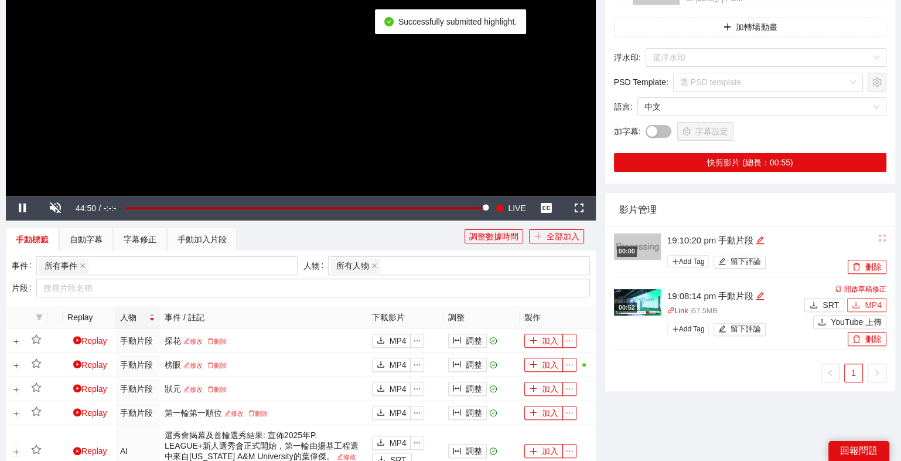
click at [876, 301] on span "MP4" at bounding box center [873, 304] width 17 height 13
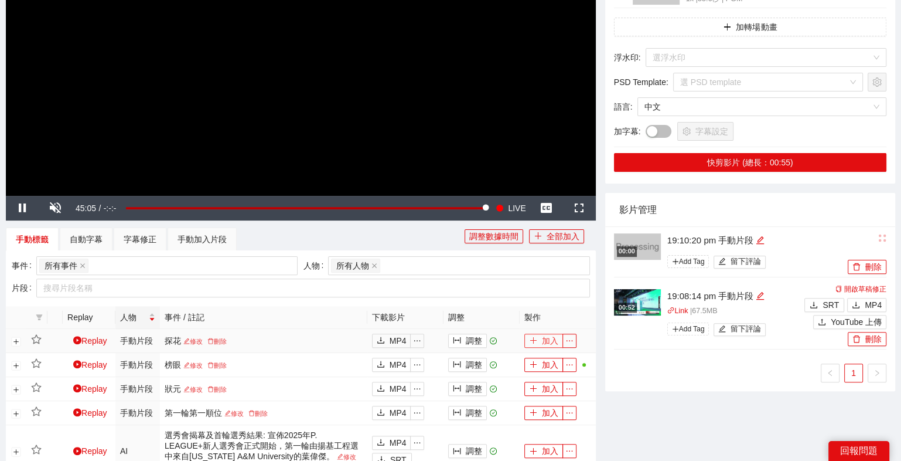
click at [546, 338] on button "加入" at bounding box center [544, 340] width 39 height 14
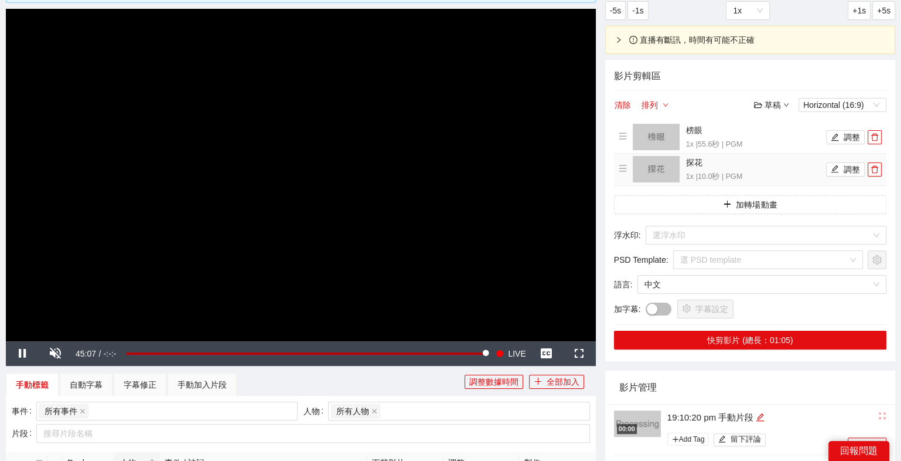
scroll to position [0, 0]
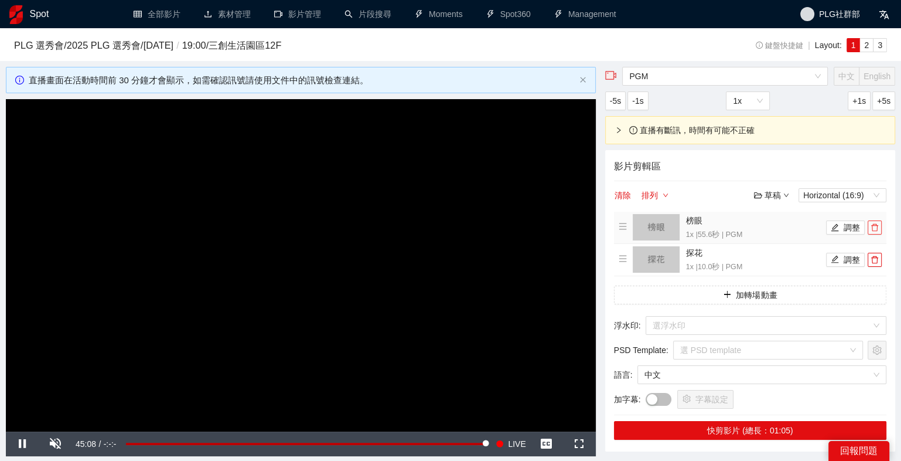
click at [871, 225] on icon "delete" at bounding box center [875, 227] width 8 height 8
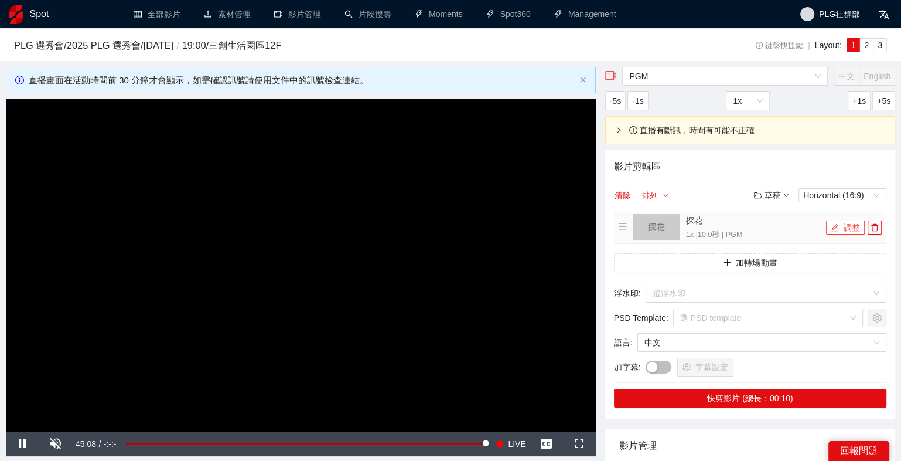
click at [838, 223] on icon "edit" at bounding box center [835, 227] width 8 height 8
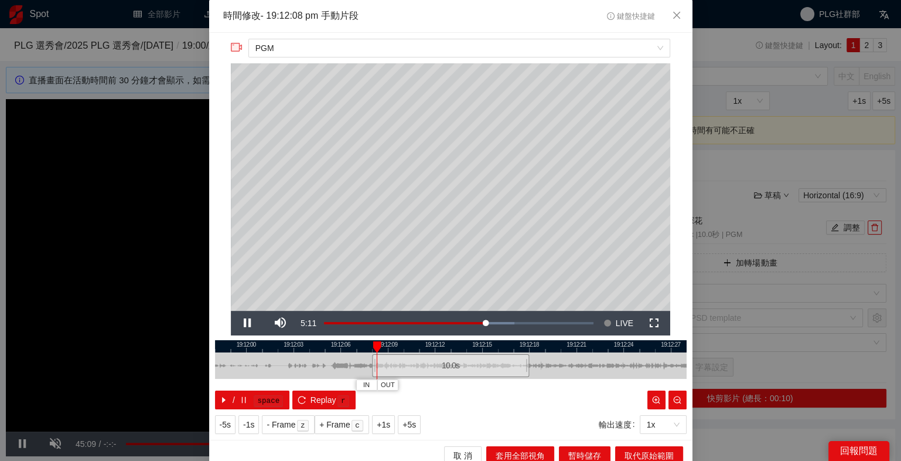
scroll to position [9, 0]
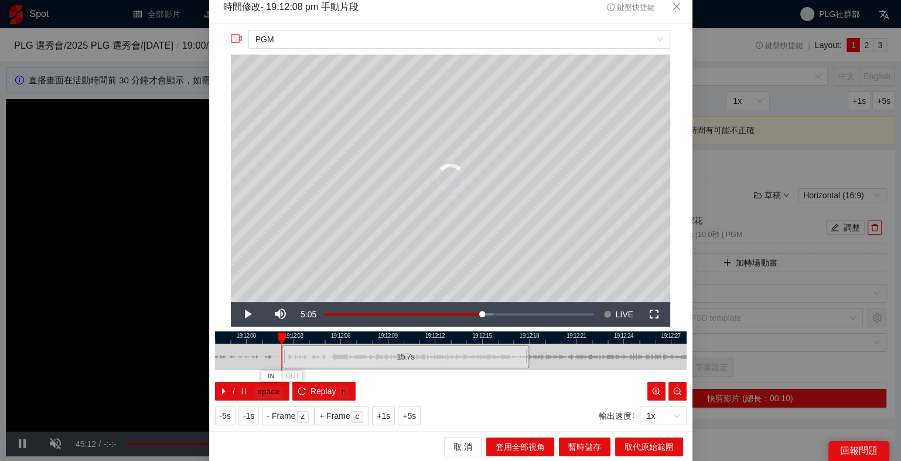
drag, startPoint x: 372, startPoint y: 352, endPoint x: 282, endPoint y: 352, distance: 90.3
click at [282, 352] on div at bounding box center [283, 356] width 7 height 26
click at [244, 394] on span "pause" at bounding box center [244, 391] width 8 height 9
drag, startPoint x: 296, startPoint y: 355, endPoint x: 244, endPoint y: 355, distance: 52.2
click at [244, 355] on div "15.7 s" at bounding box center [353, 356] width 247 height 23
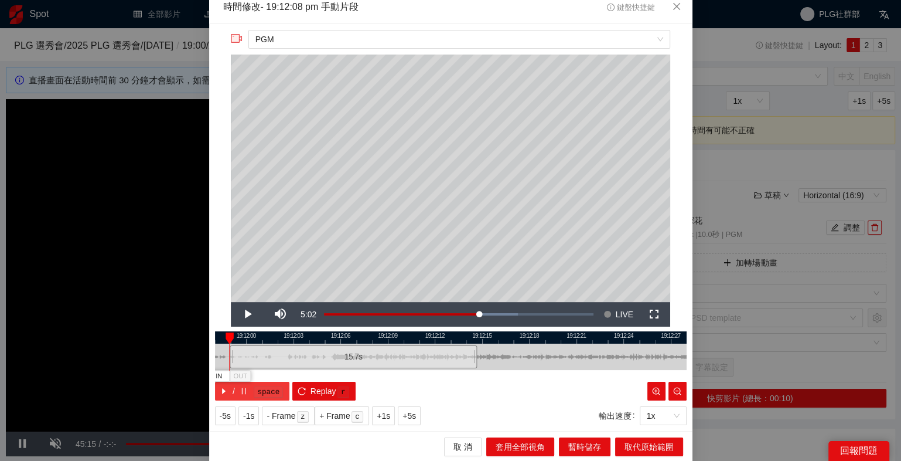
click at [246, 392] on icon "pause" at bounding box center [244, 391] width 8 height 8
drag, startPoint x: 302, startPoint y: 338, endPoint x: 377, endPoint y: 344, distance: 74.7
click at [377, 344] on div "19:11:57 19:12:00 19:12:03 19:12:06 19:12:09 19:12:12 19:12:15 19:12:18 19:12:2…" at bounding box center [451, 365] width 472 height 69
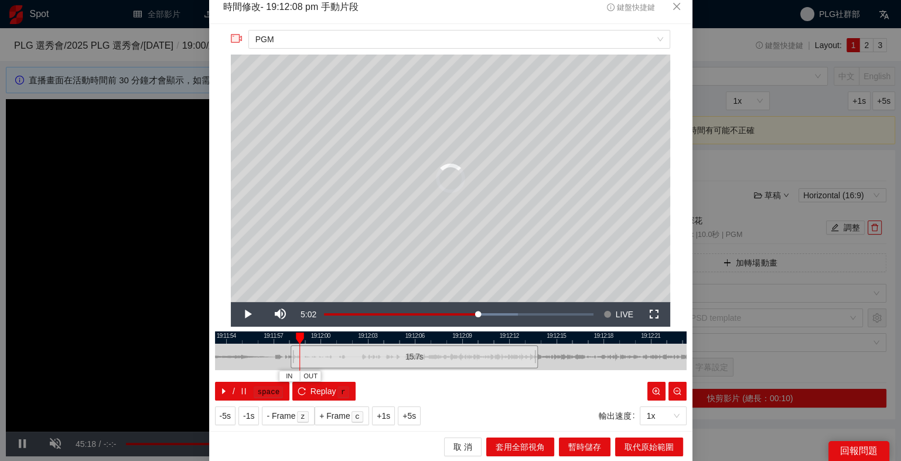
drag, startPoint x: 378, startPoint y: 351, endPoint x: 357, endPoint y: 351, distance: 21.1
click at [357, 351] on div "15.7 s" at bounding box center [414, 356] width 247 height 23
click at [262, 384] on span "space" at bounding box center [269, 391] width 32 height 14
drag, startPoint x: 283, startPoint y: 359, endPoint x: 266, endPoint y: 359, distance: 17.6
click at [276, 359] on div at bounding box center [279, 356] width 7 height 26
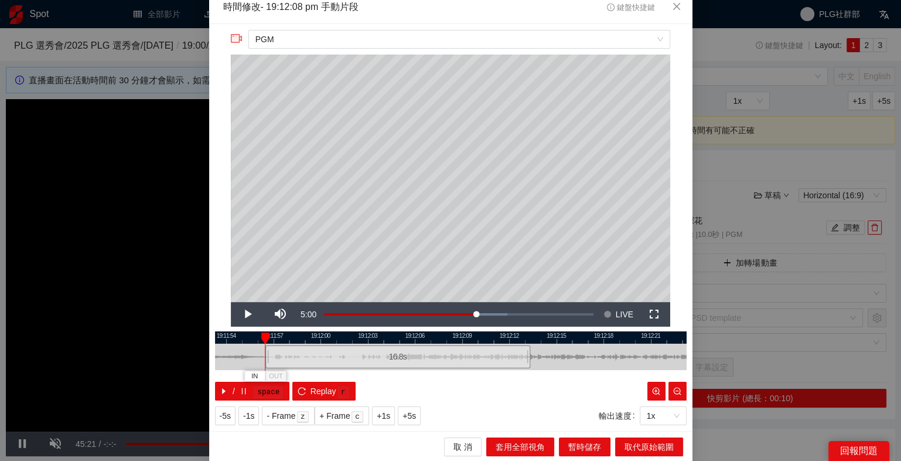
click at [265, 358] on div at bounding box center [265, 357] width 1 height 26
drag, startPoint x: 268, startPoint y: 355, endPoint x: 284, endPoint y: 355, distance: 16.4
click at [284, 355] on div at bounding box center [283, 356] width 7 height 26
click at [244, 387] on icon "pause" at bounding box center [244, 391] width 8 height 8
click at [279, 355] on div at bounding box center [278, 356] width 7 height 26
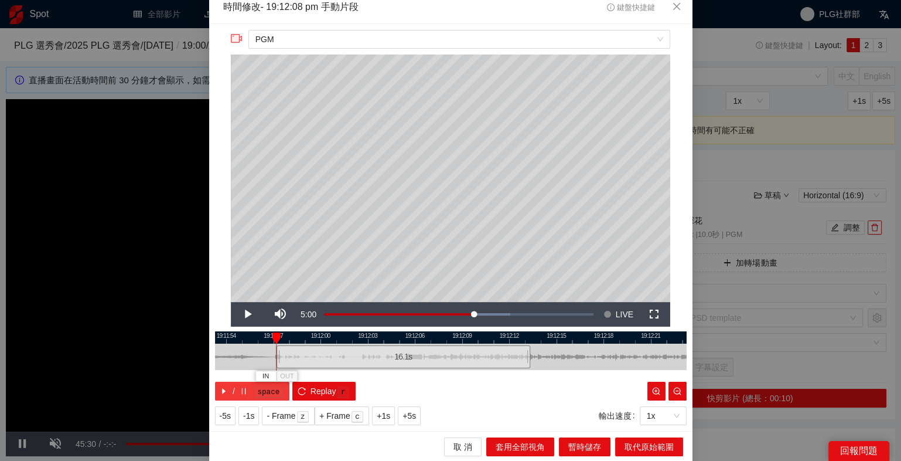
click at [237, 384] on button "/ space" at bounding box center [252, 391] width 75 height 19
click at [244, 391] on icon "pause" at bounding box center [244, 391] width 8 height 8
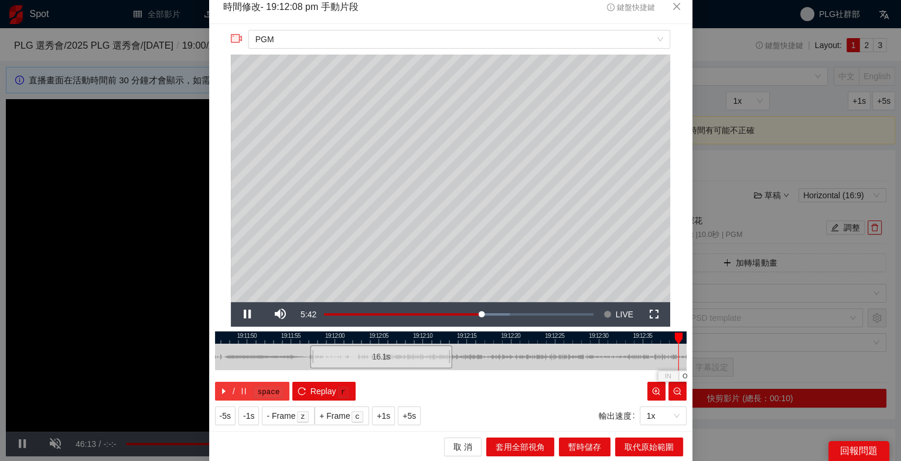
click at [247, 387] on icon "pause" at bounding box center [244, 391] width 8 height 8
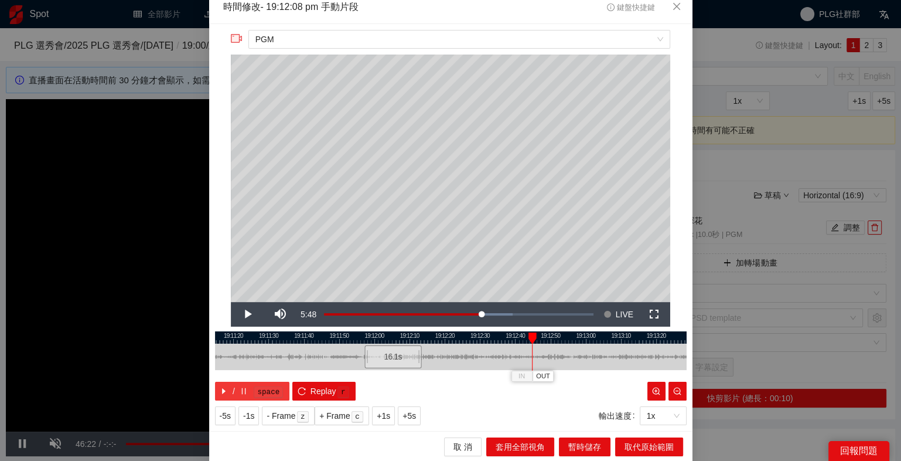
click at [245, 394] on span "pause" at bounding box center [244, 391] width 8 height 9
click at [570, 378] on span "OUT" at bounding box center [568, 376] width 14 height 11
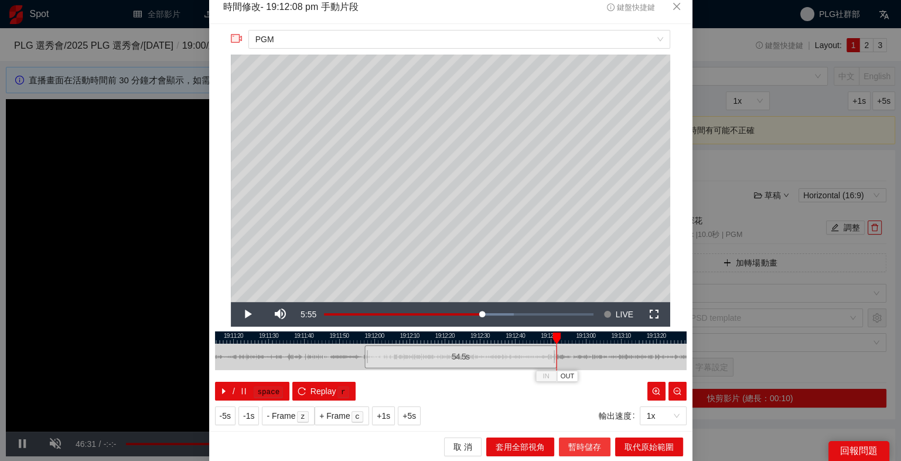
click at [591, 445] on span "暫時儲存" at bounding box center [585, 446] width 33 height 13
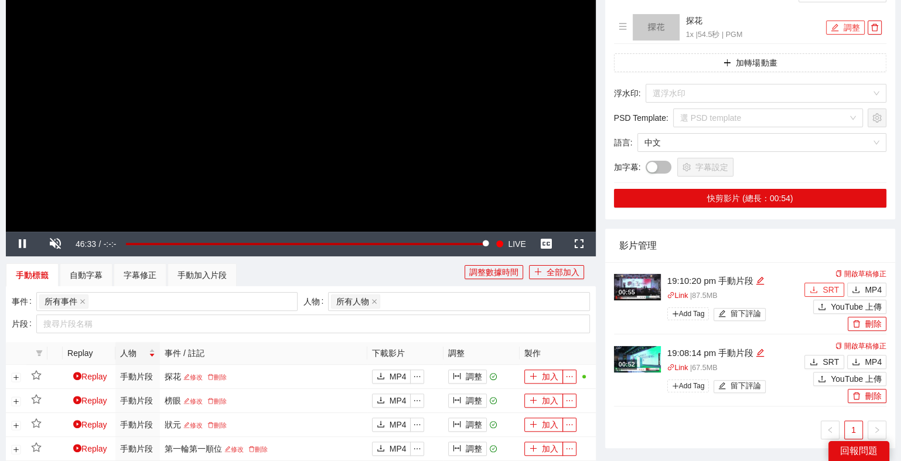
scroll to position [219, 0]
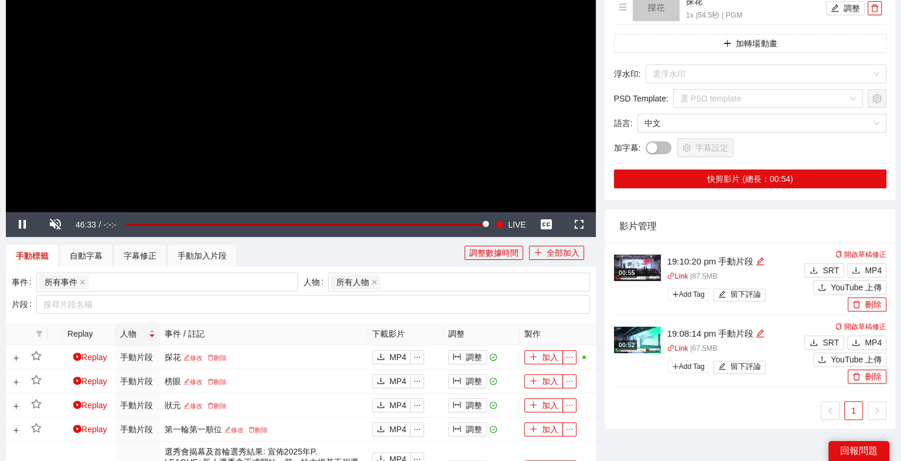
click at [799, 187] on div "影片剪輯區 清除 排列 草稿 Horizontal (16:9) 探花 1x | 54.5 秒 | PGM 調整 加轉場動畫 浮水印 : 選浮水印 PSD T…" at bounding box center [750, 65] width 290 height 269
click at [794, 182] on button "快剪影片 (總長：00:54)" at bounding box center [750, 178] width 273 height 19
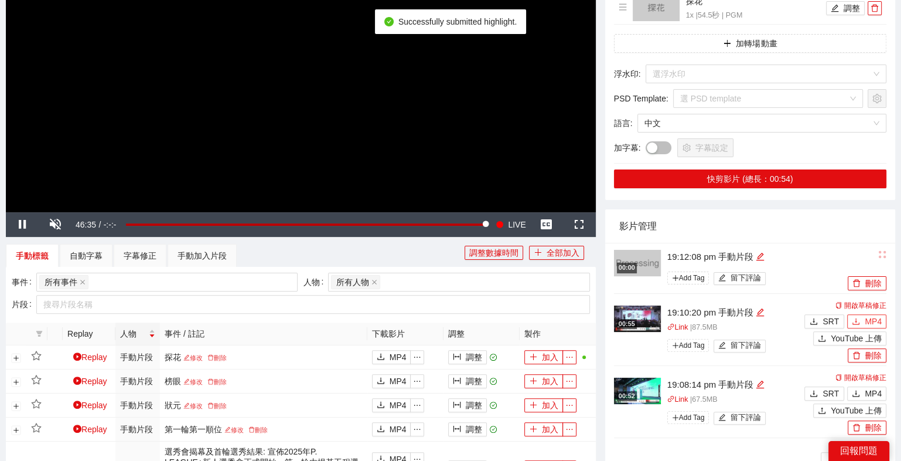
click at [865, 315] on span "MP4" at bounding box center [873, 321] width 17 height 13
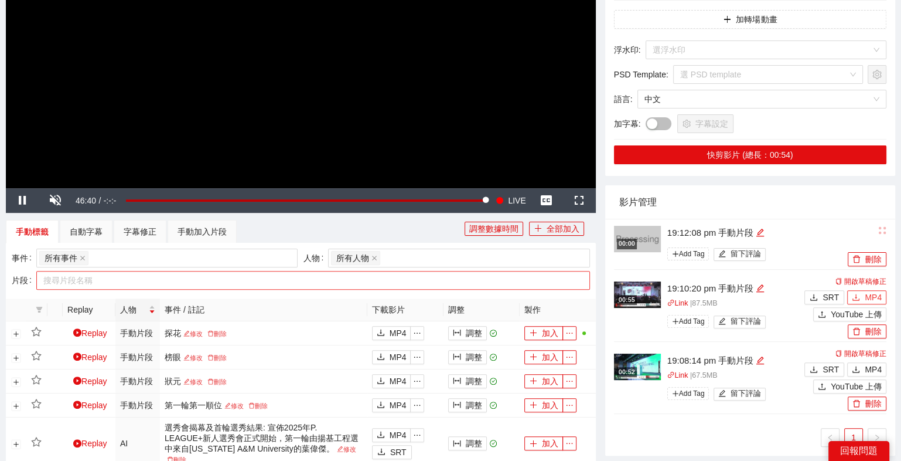
scroll to position [247, 0]
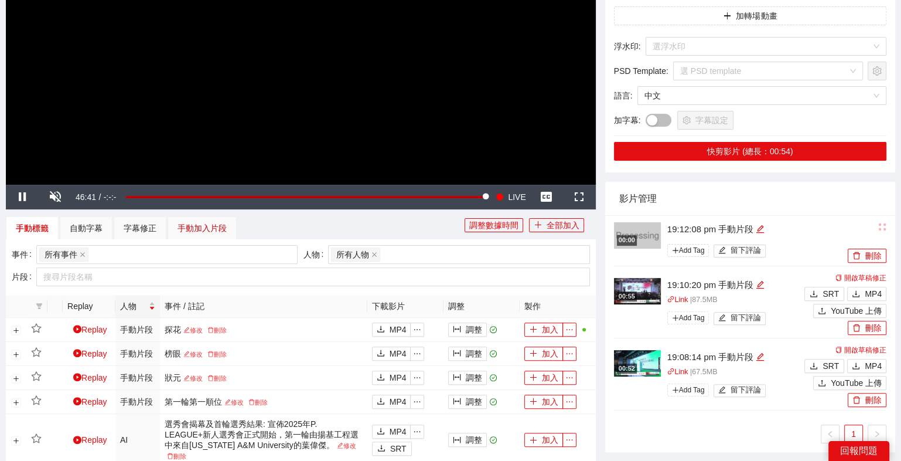
click at [215, 229] on div "手動加入片段" at bounding box center [202, 228] width 49 height 13
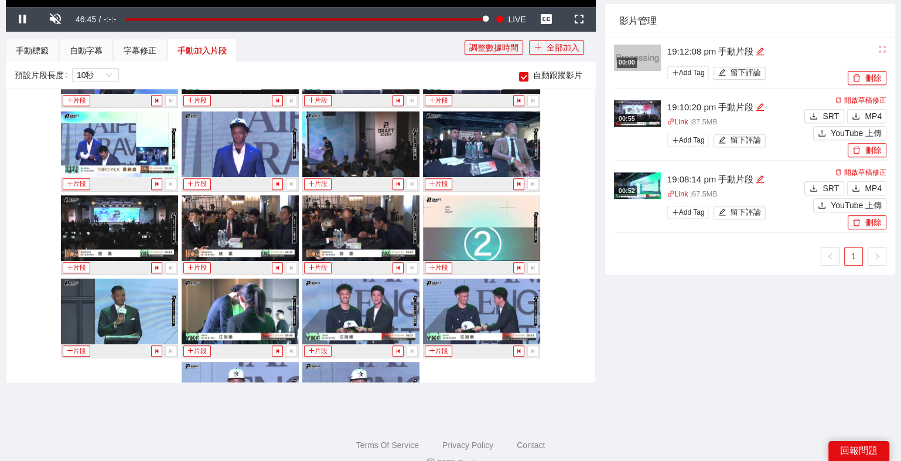
scroll to position [3044, 0]
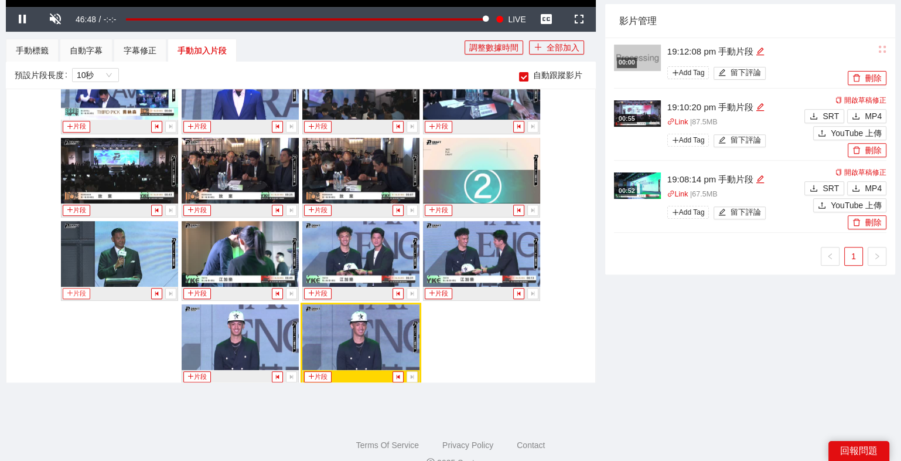
click at [78, 288] on button "片段" at bounding box center [76, 293] width 27 height 11
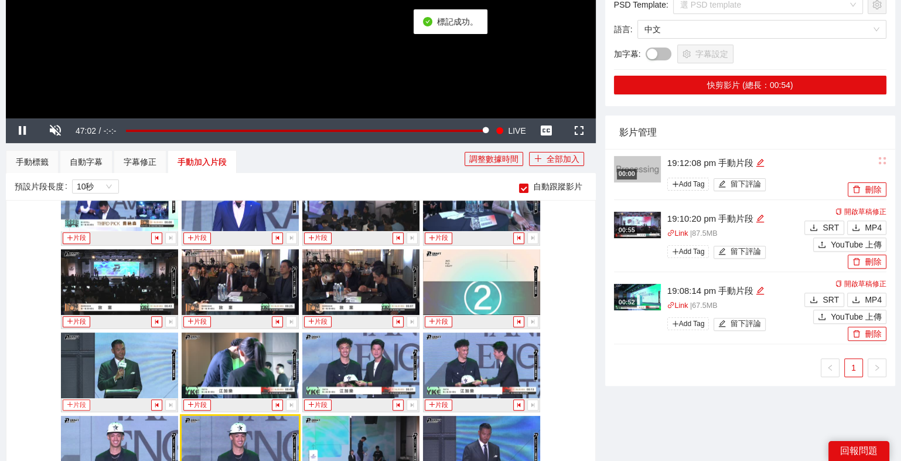
scroll to position [379, 0]
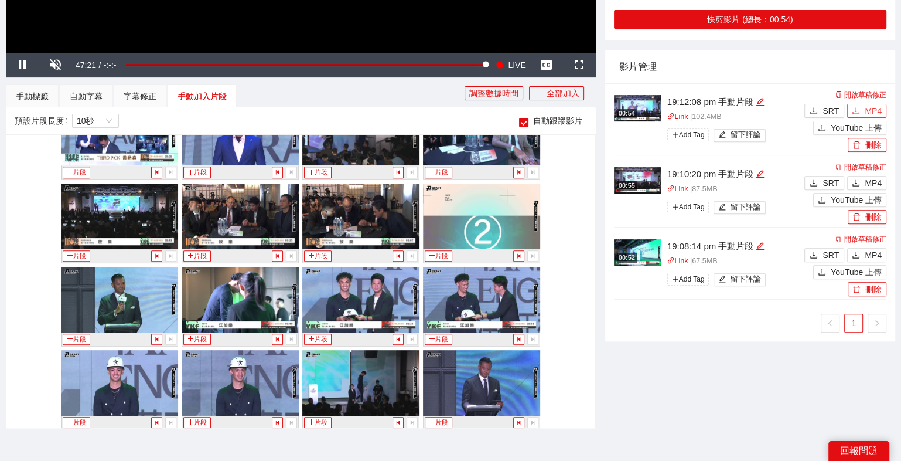
click at [870, 108] on span "MP4" at bounding box center [873, 110] width 17 height 13
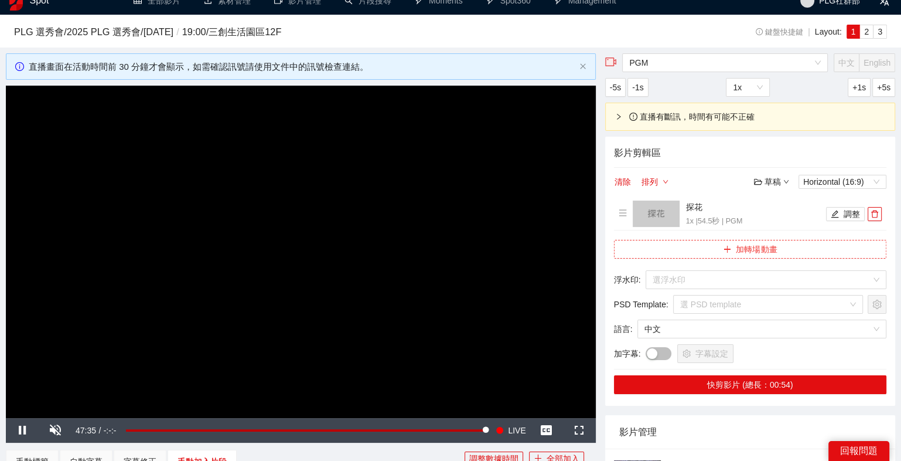
scroll to position [0, 0]
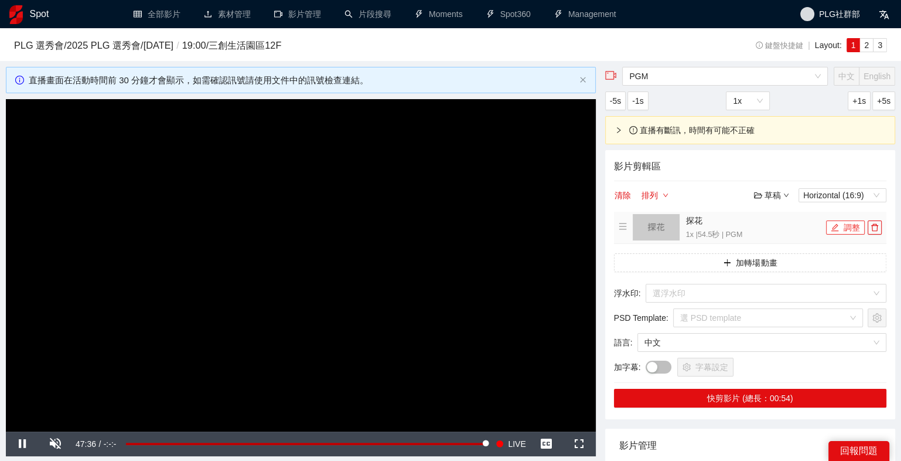
click at [835, 227] on icon "edit" at bounding box center [835, 227] width 8 height 8
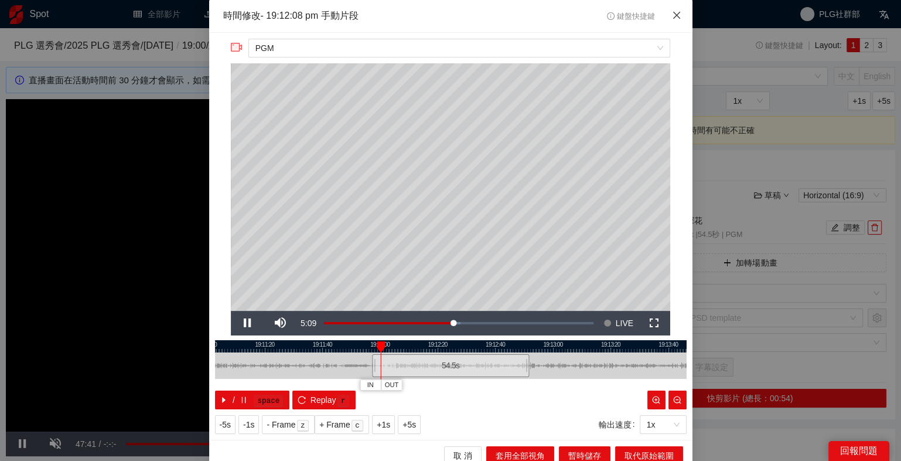
click at [679, 18] on icon "close" at bounding box center [676, 15] width 7 height 7
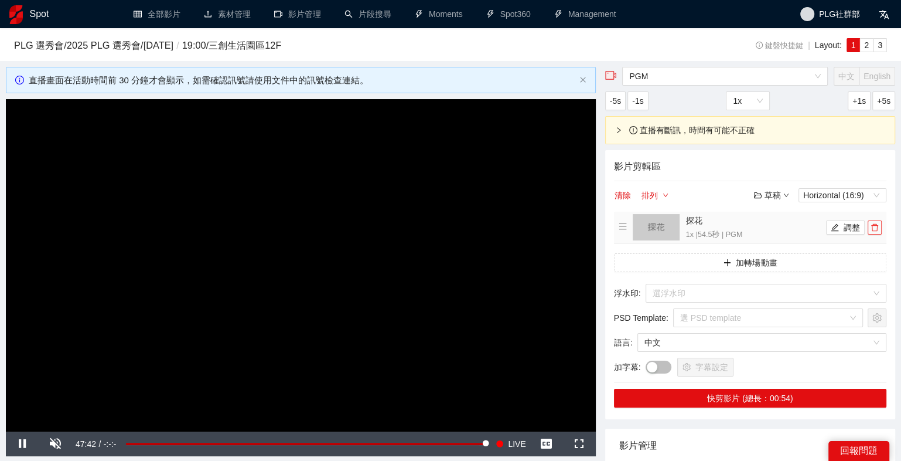
click at [872, 223] on icon "delete" at bounding box center [875, 227] width 8 height 8
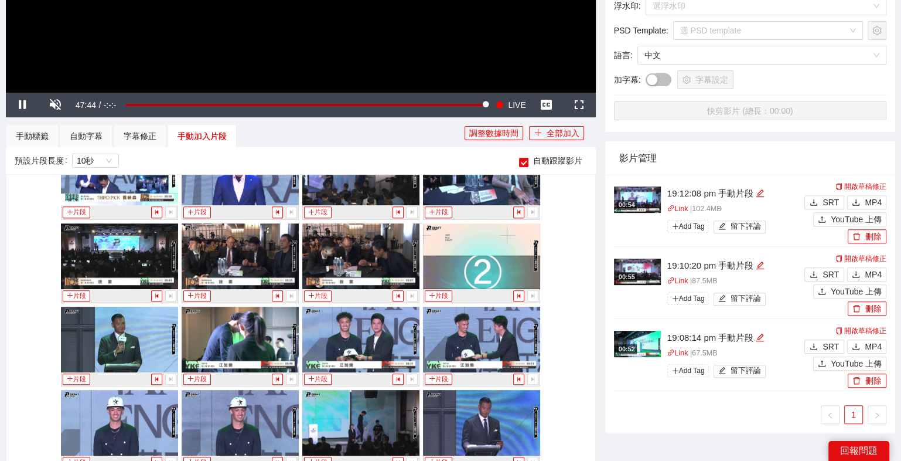
scroll to position [336, 0]
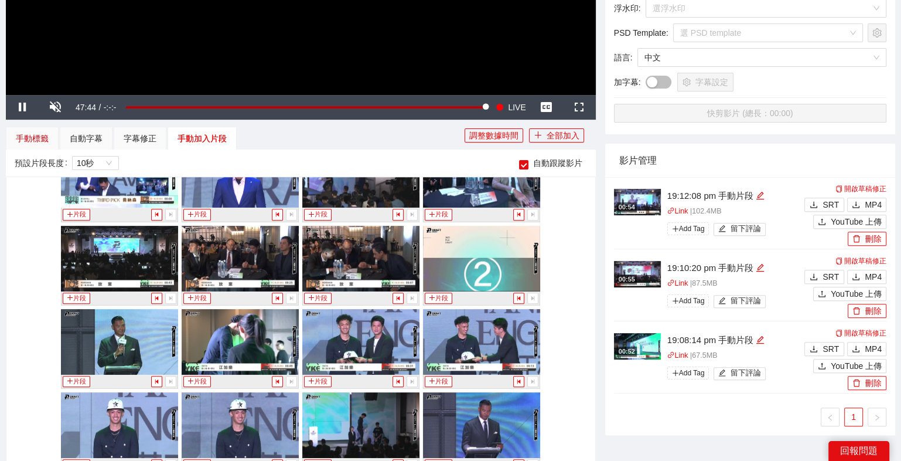
click at [46, 137] on div "手動標籤" at bounding box center [32, 138] width 33 height 13
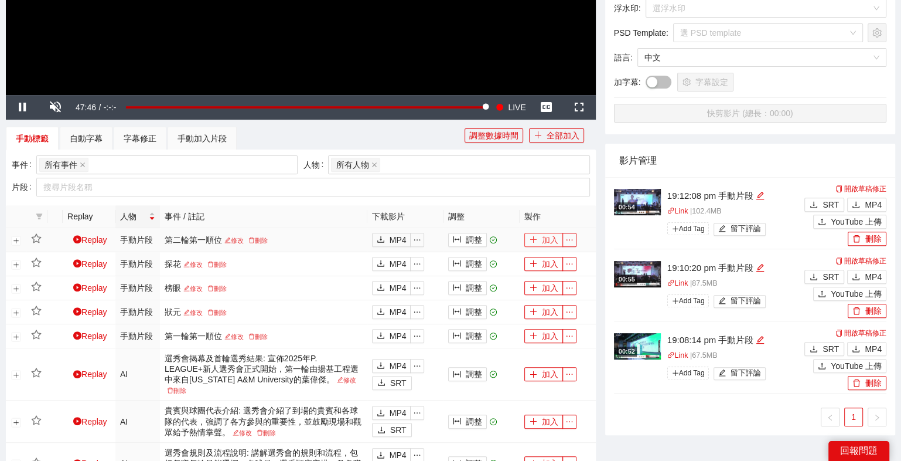
click at [546, 236] on button "加入" at bounding box center [544, 240] width 39 height 14
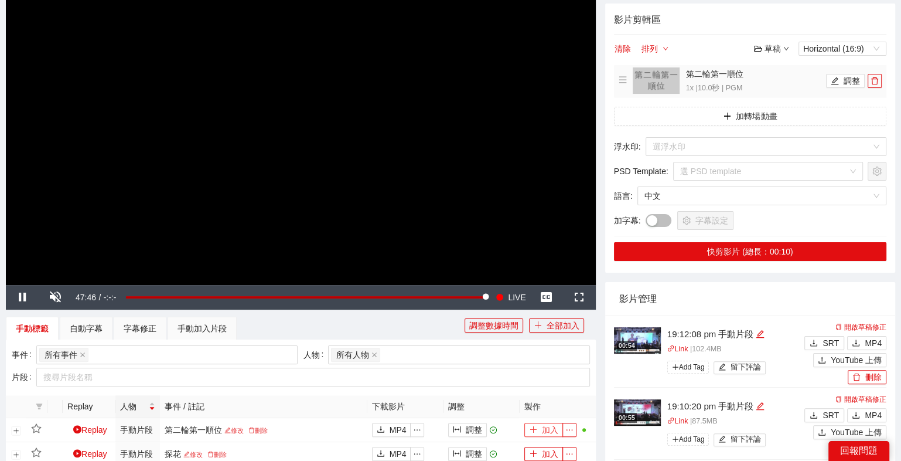
scroll to position [0, 0]
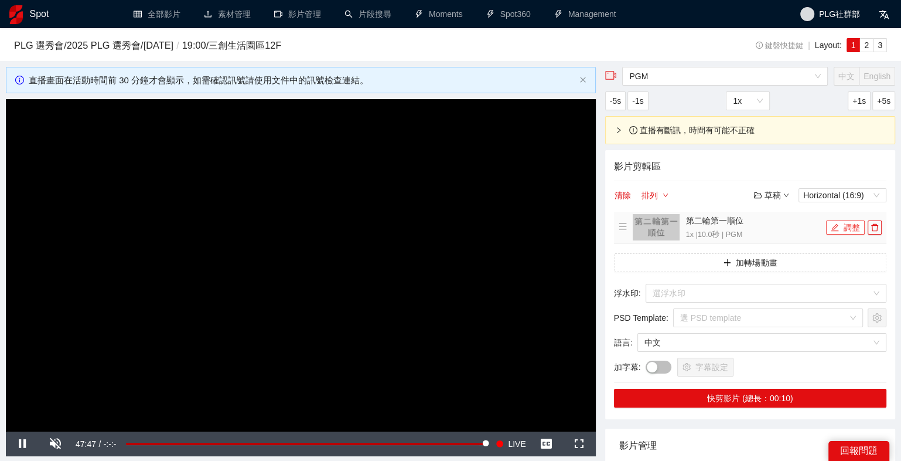
click at [838, 224] on icon "edit" at bounding box center [835, 227] width 8 height 8
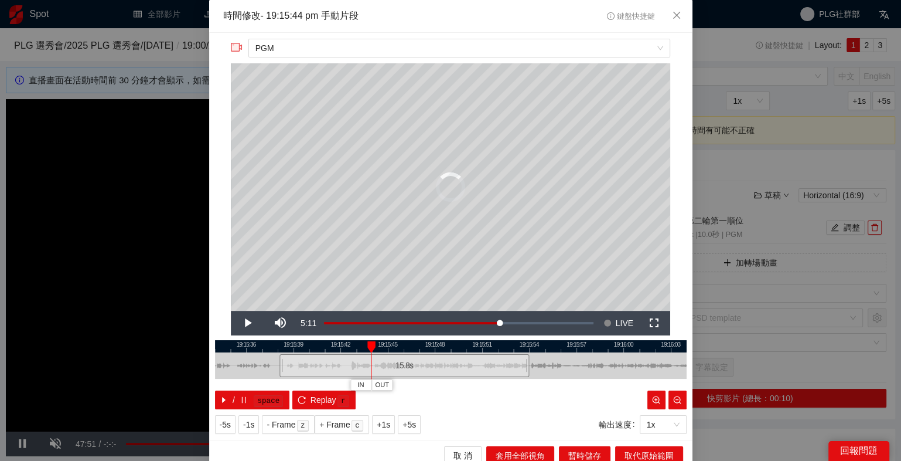
drag, startPoint x: 377, startPoint y: 362, endPoint x: 284, endPoint y: 362, distance: 93.2
click at [284, 362] on div "15.8 s" at bounding box center [451, 365] width 472 height 26
drag, startPoint x: 392, startPoint y: 344, endPoint x: 442, endPoint y: 344, distance: 50.4
click at [442, 344] on div at bounding box center [493, 346] width 472 height 12
drag, startPoint x: 331, startPoint y: 364, endPoint x: 318, endPoint y: 364, distance: 12.9
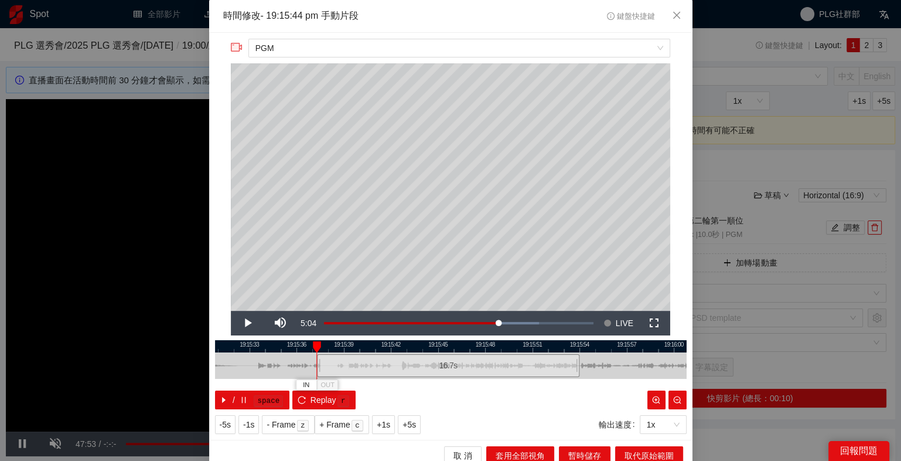
click at [318, 364] on div at bounding box center [318, 365] width 7 height 26
click at [236, 396] on button "/ space" at bounding box center [252, 399] width 75 height 19
drag, startPoint x: 318, startPoint y: 369, endPoint x: 279, endPoint y: 369, distance: 38.7
click at [315, 369] on div at bounding box center [318, 365] width 7 height 26
click at [246, 400] on icon "pause" at bounding box center [244, 400] width 8 height 8
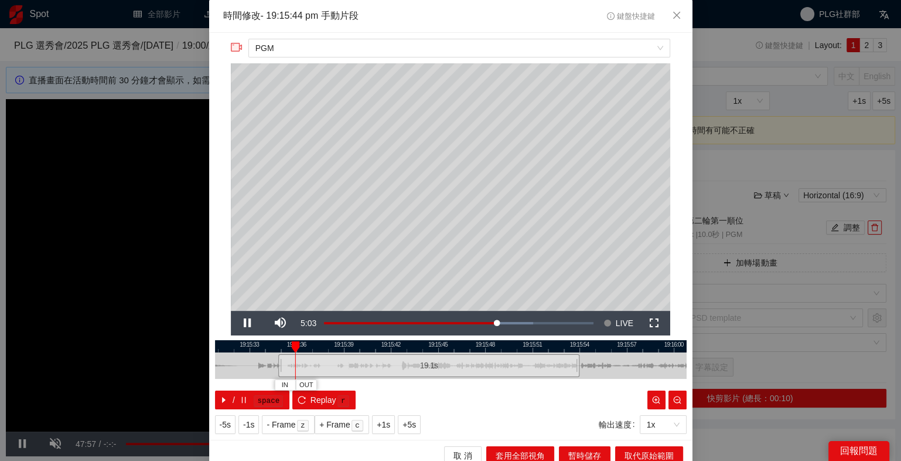
drag, startPoint x: 300, startPoint y: 344, endPoint x: 343, endPoint y: 346, distance: 43.4
click at [343, 346] on div "19:15:30 19:15:33 19:15:36 19:15:39 19:15:42 19:15:45 19:15:48 19:15:51 19:15:5…" at bounding box center [451, 374] width 472 height 69
drag, startPoint x: 343, startPoint y: 358, endPoint x: 324, endPoint y: 358, distance: 18.8
click at [324, 358] on div "19.1 s" at bounding box center [462, 365] width 301 height 23
click at [258, 399] on kbd "space" at bounding box center [268, 401] width 29 height 12
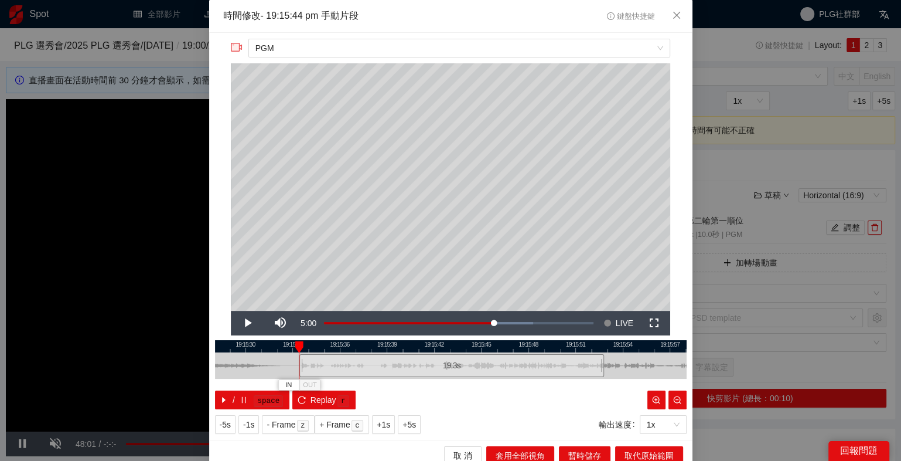
click at [304, 366] on div at bounding box center [301, 365] width 7 height 26
click at [229, 393] on button "/ space" at bounding box center [252, 399] width 75 height 19
click at [234, 395] on span "/" at bounding box center [234, 399] width 2 height 13
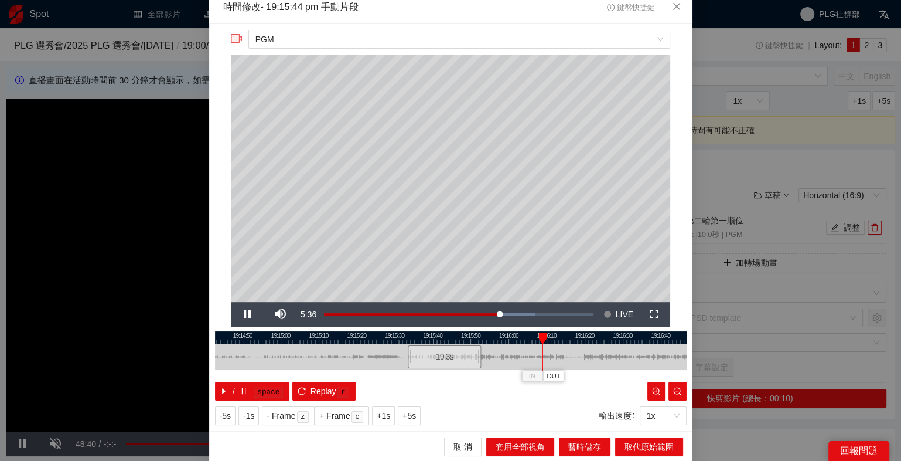
drag, startPoint x: 607, startPoint y: 338, endPoint x: 494, endPoint y: 338, distance: 113.1
click at [494, 338] on div at bounding box center [339, 337] width 472 height 12
click at [642, 375] on span "OUT" at bounding box center [639, 376] width 14 height 11
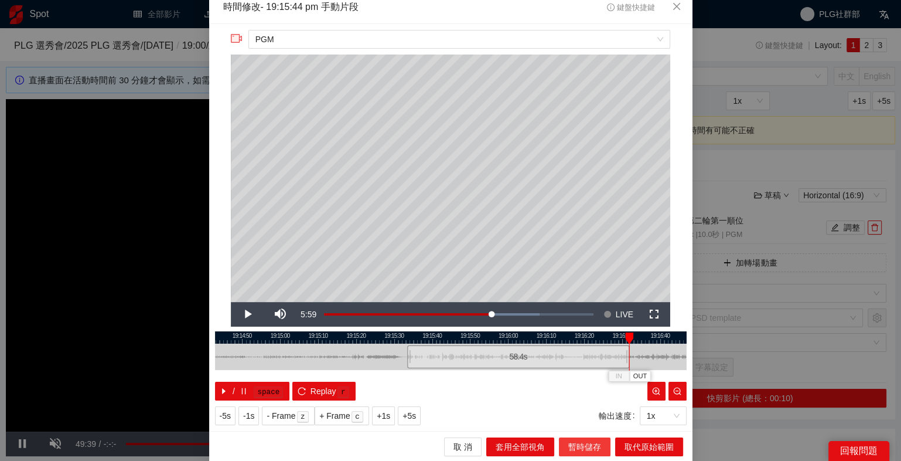
click at [581, 443] on span "暫時儲存" at bounding box center [585, 446] width 33 height 13
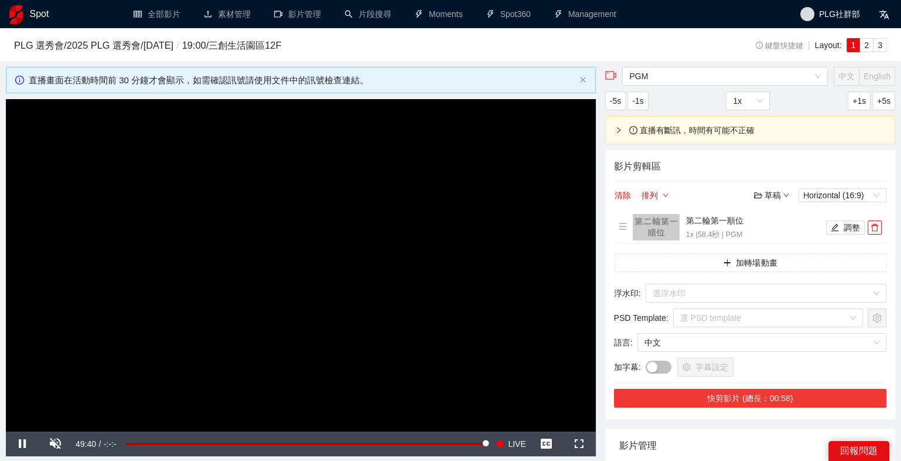
click at [755, 402] on button "快剪影片 (總長：00:58)" at bounding box center [750, 398] width 273 height 19
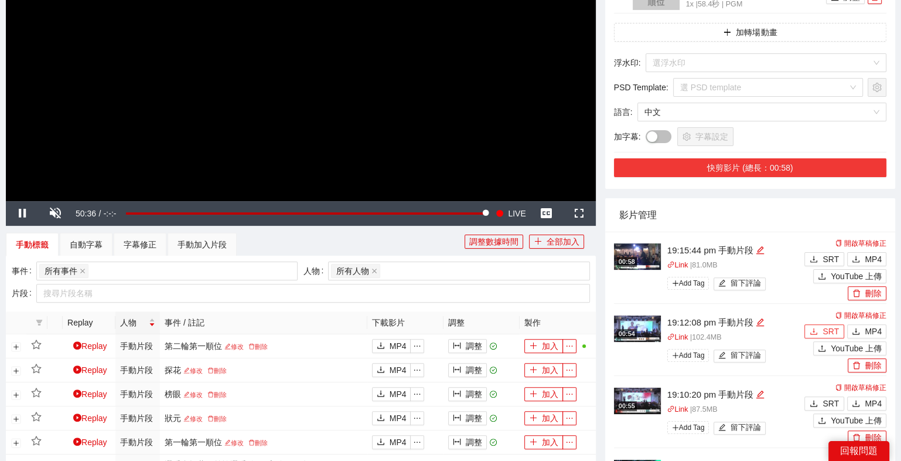
scroll to position [192, 0]
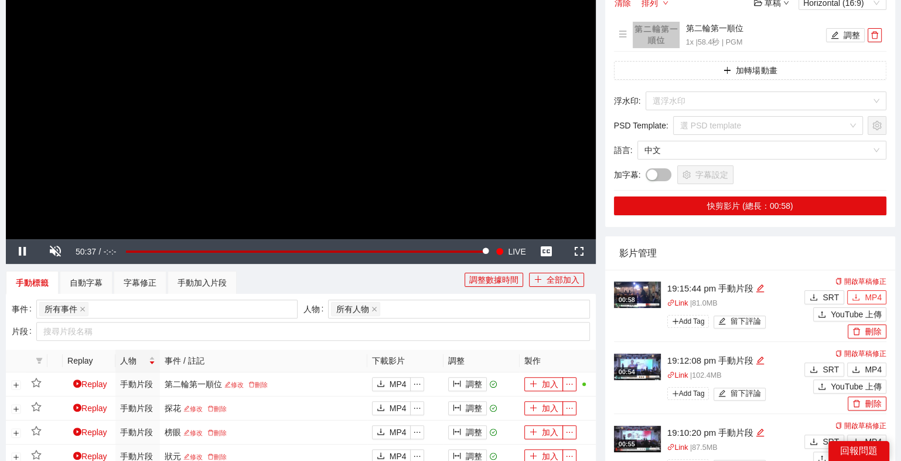
click at [871, 298] on span "MP4" at bounding box center [873, 297] width 17 height 13
